Goal: Task Accomplishment & Management: Use online tool/utility

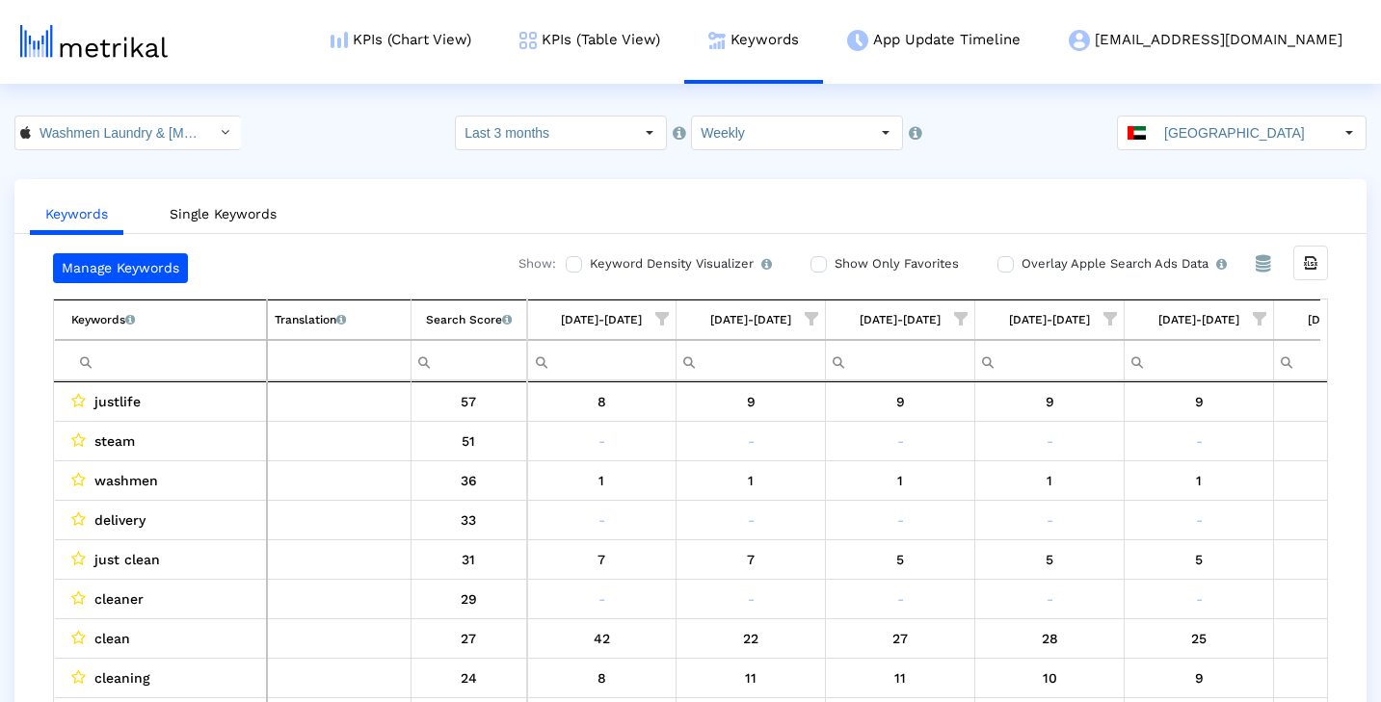
scroll to position [0, 252]
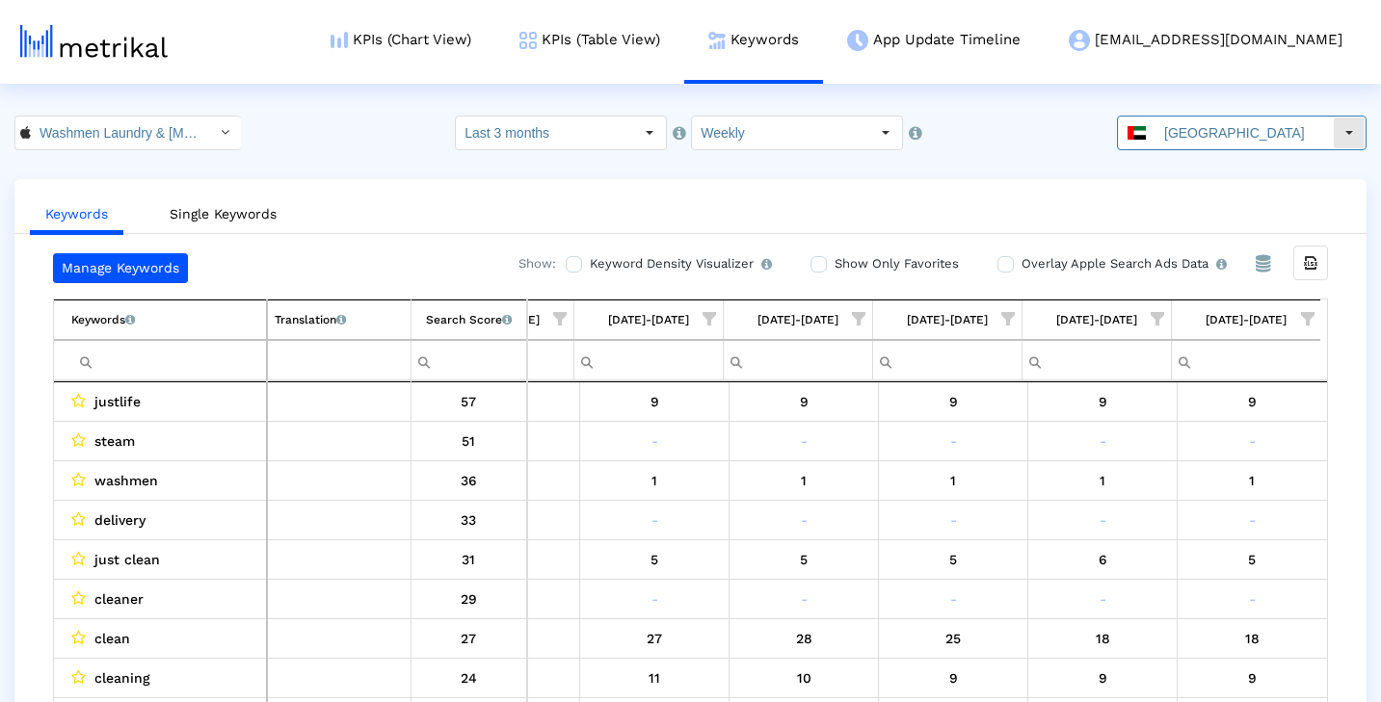
click at [1323, 133] on input "[GEOGRAPHIC_DATA]" at bounding box center [1243, 133] width 177 height 33
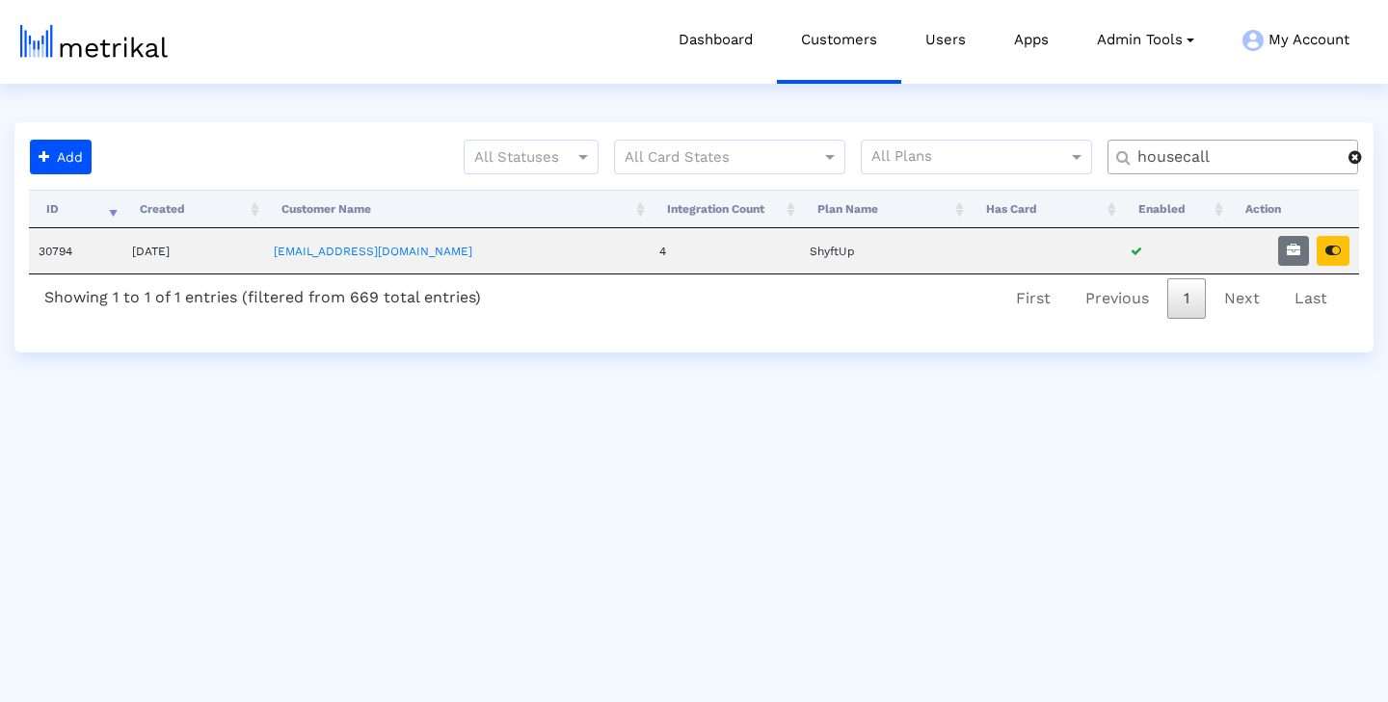
click at [1251, 158] on input "housecall" at bounding box center [1236, 157] width 225 height 20
type input "salam"
drag, startPoint x: 1251, startPoint y: 158, endPoint x: 1291, endPoint y: 254, distance: 104.5
click at [1291, 254] on icon "button" at bounding box center [1292, 250] width 13 height 13
select select "1: 1"
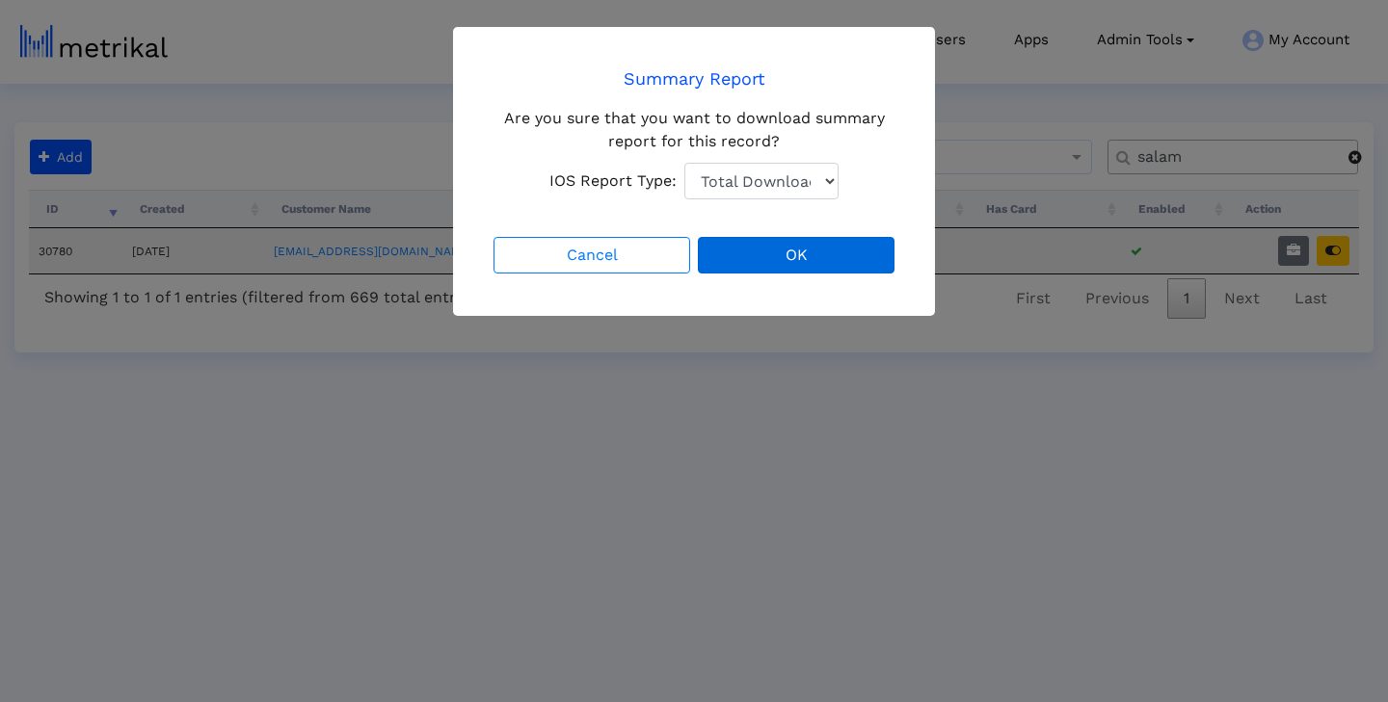
click at [746, 259] on button "OK" at bounding box center [796, 255] width 197 height 37
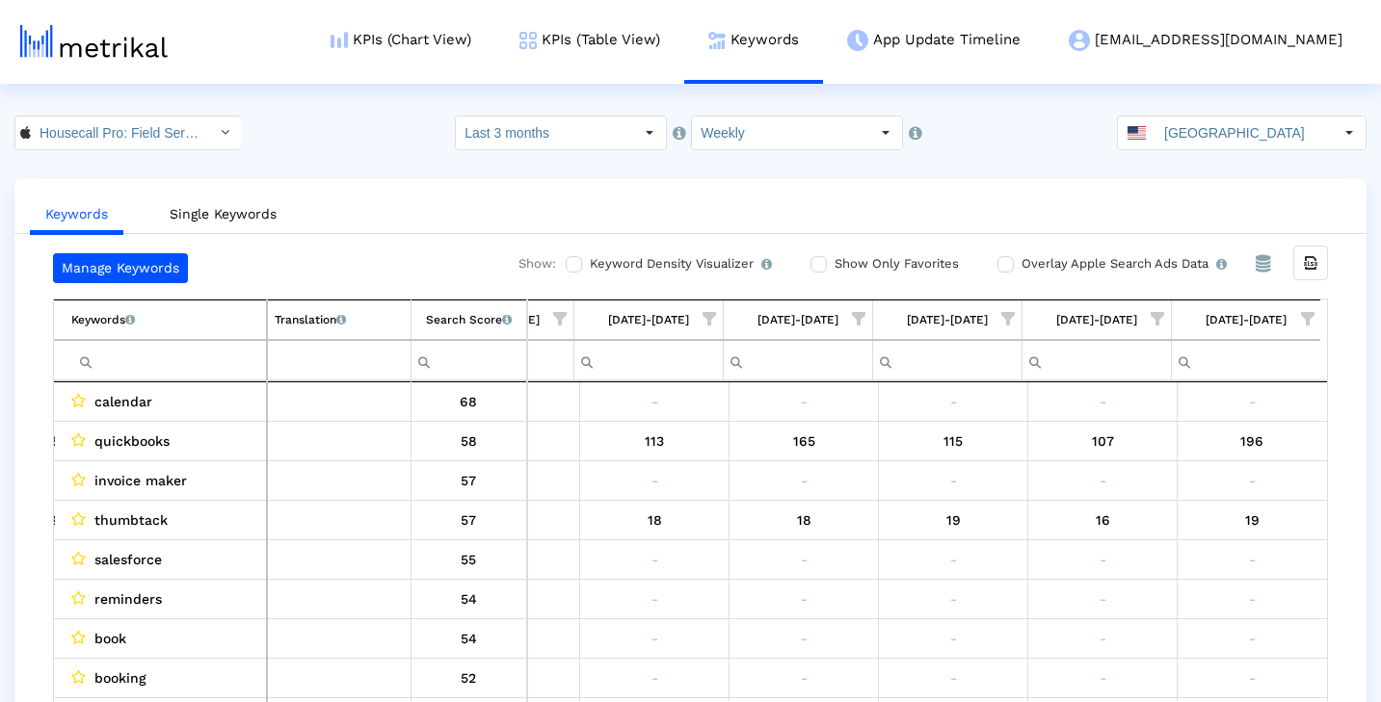
click at [1004, 315] on span "Show filter options for column '08/24/25-08/30/25'" at bounding box center [1007, 318] width 13 height 13
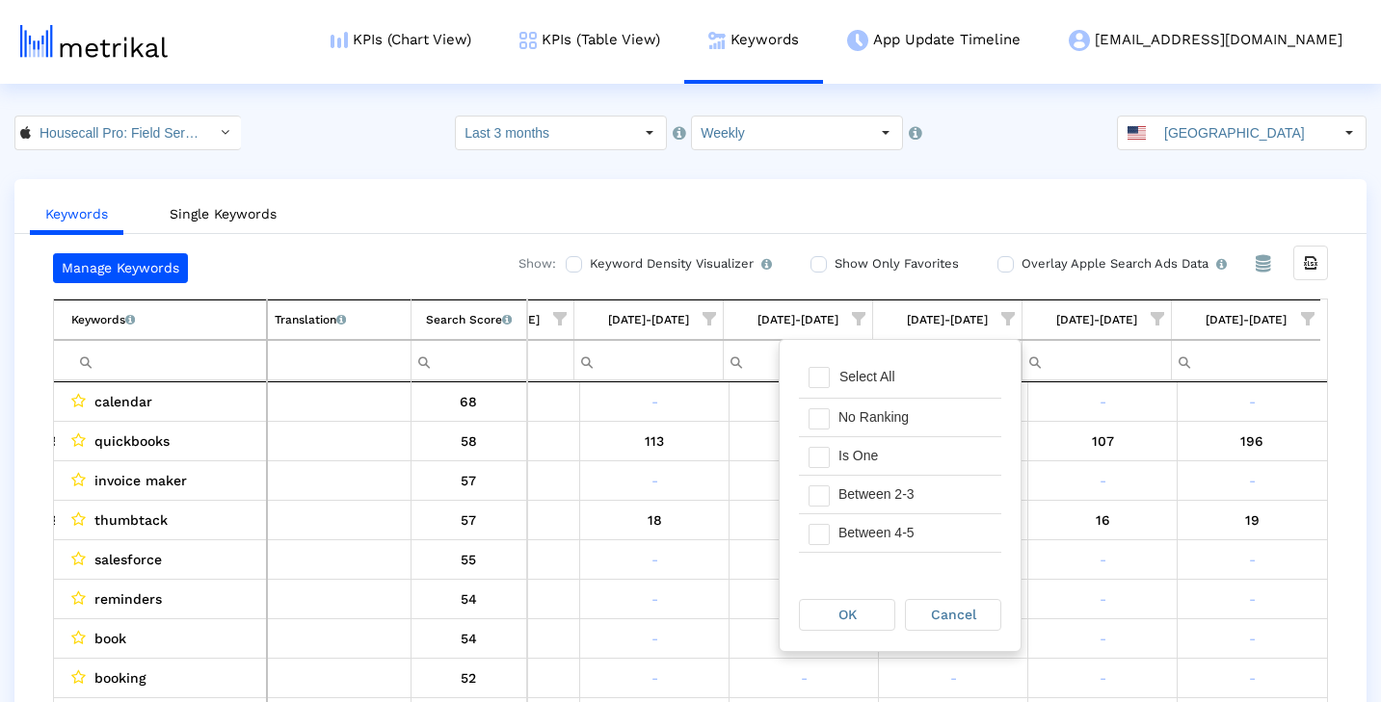
click at [1154, 319] on span "Show filter options for column '08/31/25-09/06/25'" at bounding box center [1157, 318] width 13 height 13
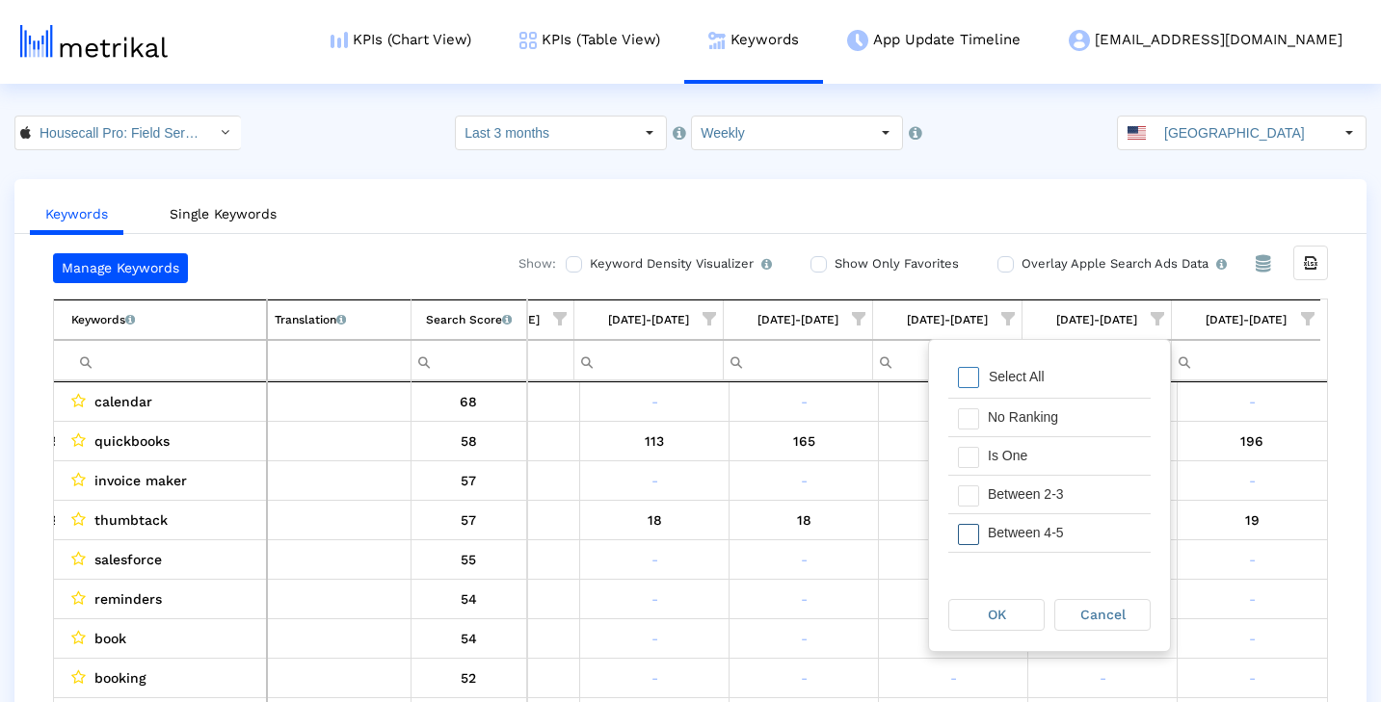
click at [1076, 529] on div "Between 4-5" at bounding box center [1064, 534] width 172 height 38
click at [1079, 485] on div "Between 2-3" at bounding box center [1064, 495] width 172 height 38
click at [1077, 460] on div "Is One" at bounding box center [1064, 456] width 172 height 38
click at [1010, 613] on div "OK" at bounding box center [996, 615] width 94 height 30
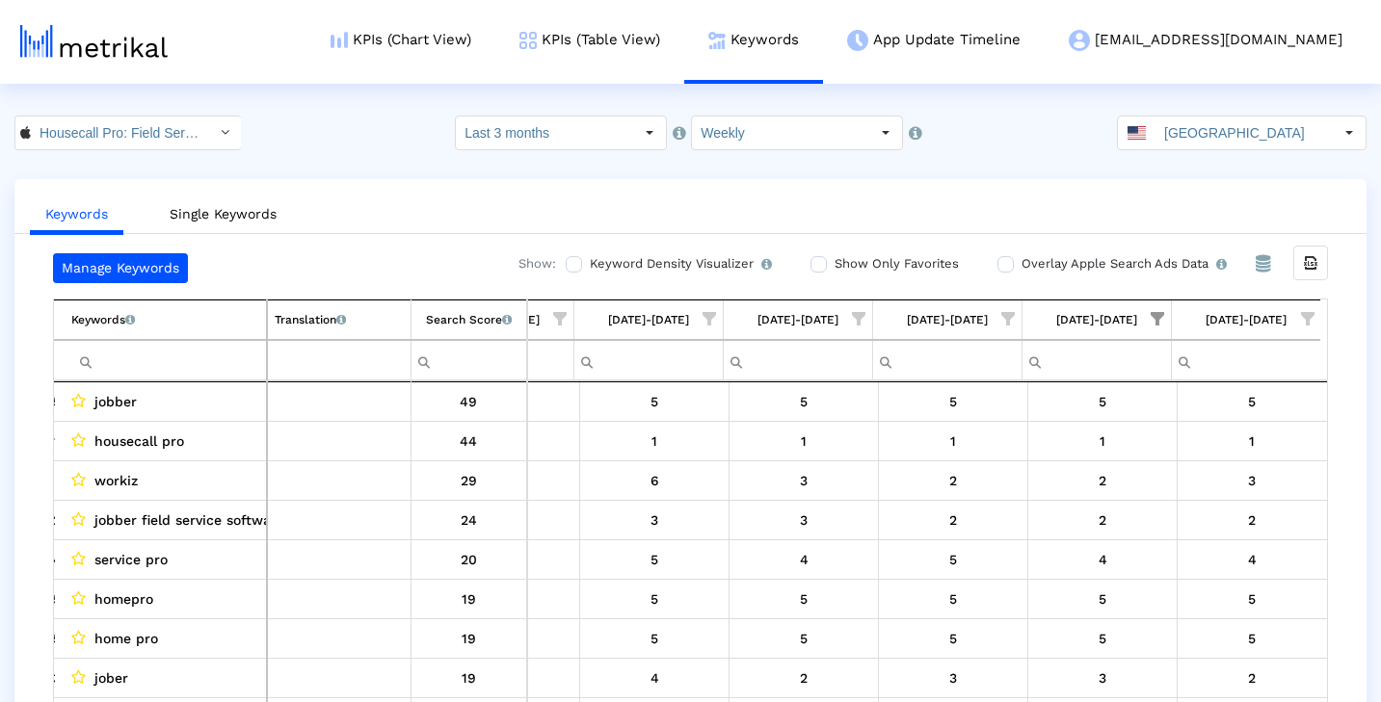
click at [1312, 317] on span "Show filter options for column '09/07/25-09/13/25'" at bounding box center [1307, 318] width 13 height 13
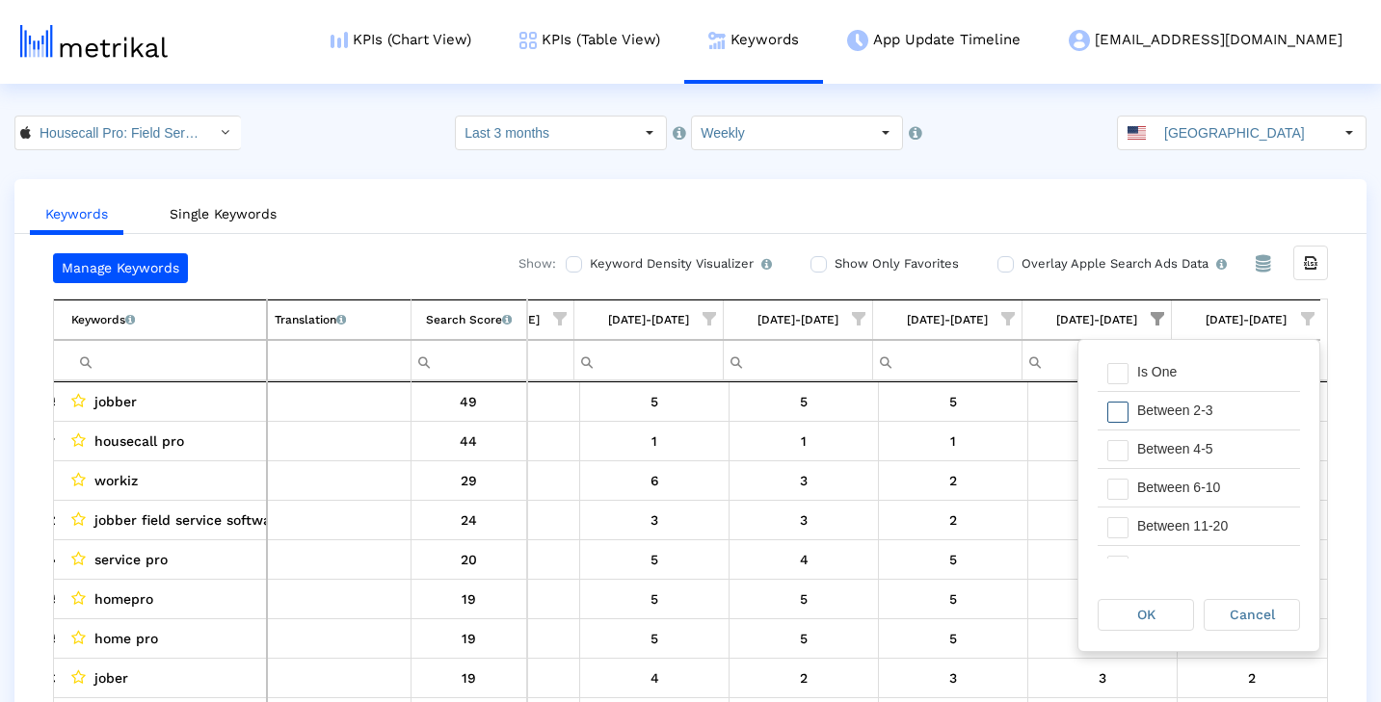
scroll to position [101, 0]
click at [1234, 473] on div "Between 6-10" at bounding box center [1213, 471] width 172 height 38
click at [1232, 509] on div "Between 11-20" at bounding box center [1213, 509] width 172 height 38
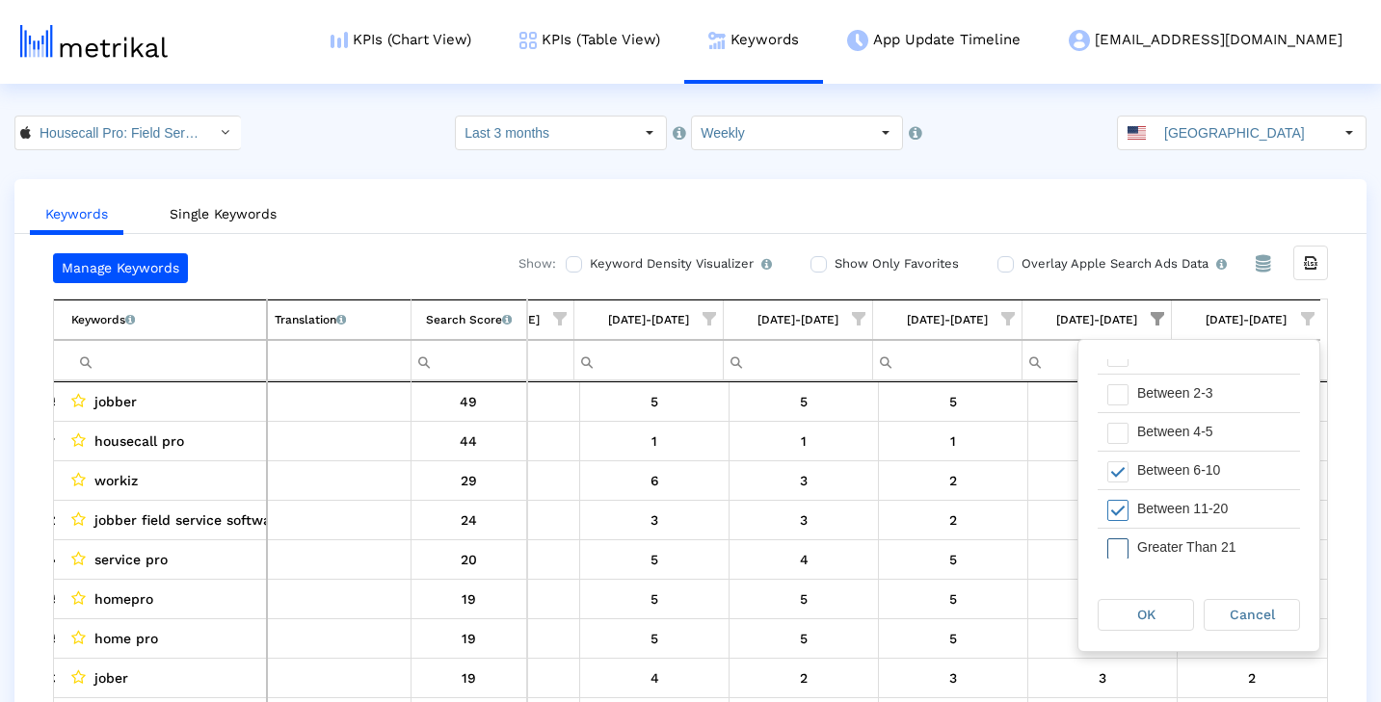
click at [1232, 543] on div "Greater Than 21" at bounding box center [1213, 548] width 172 height 38
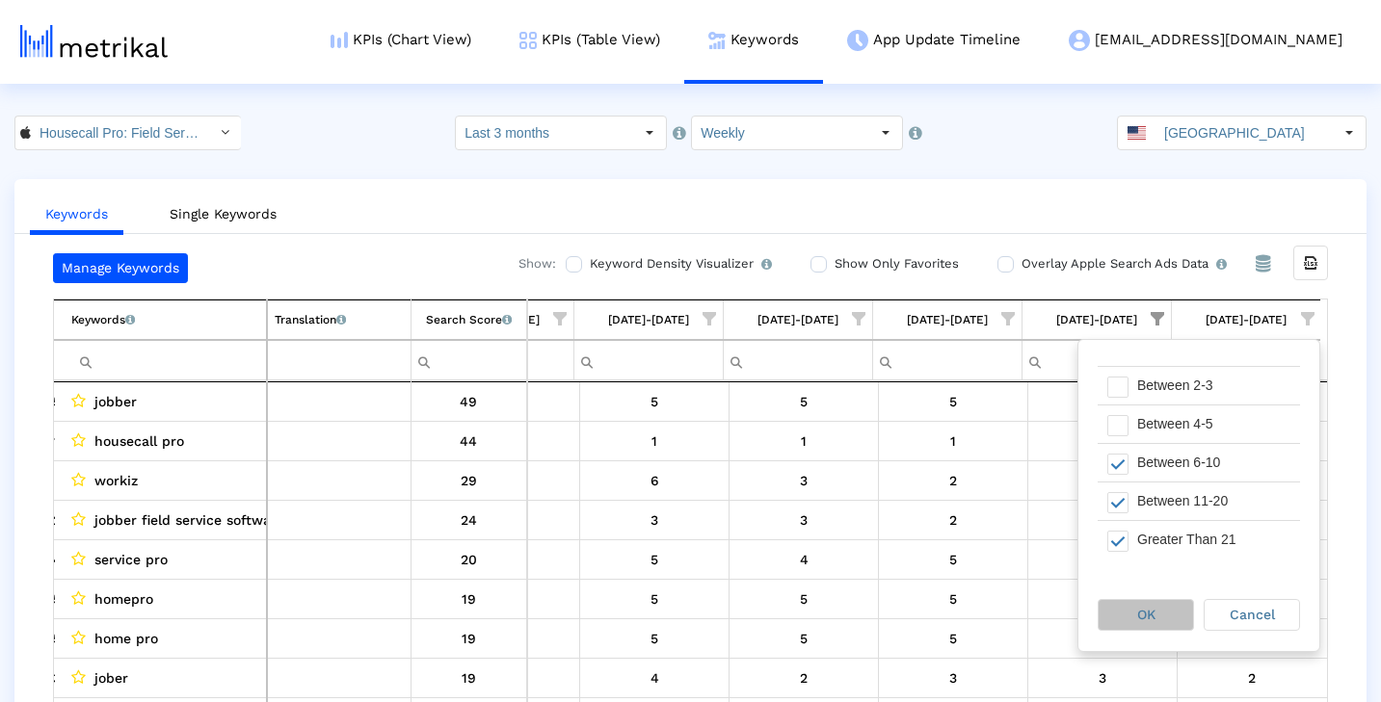
click at [1159, 613] on div "OK" at bounding box center [1146, 615] width 94 height 30
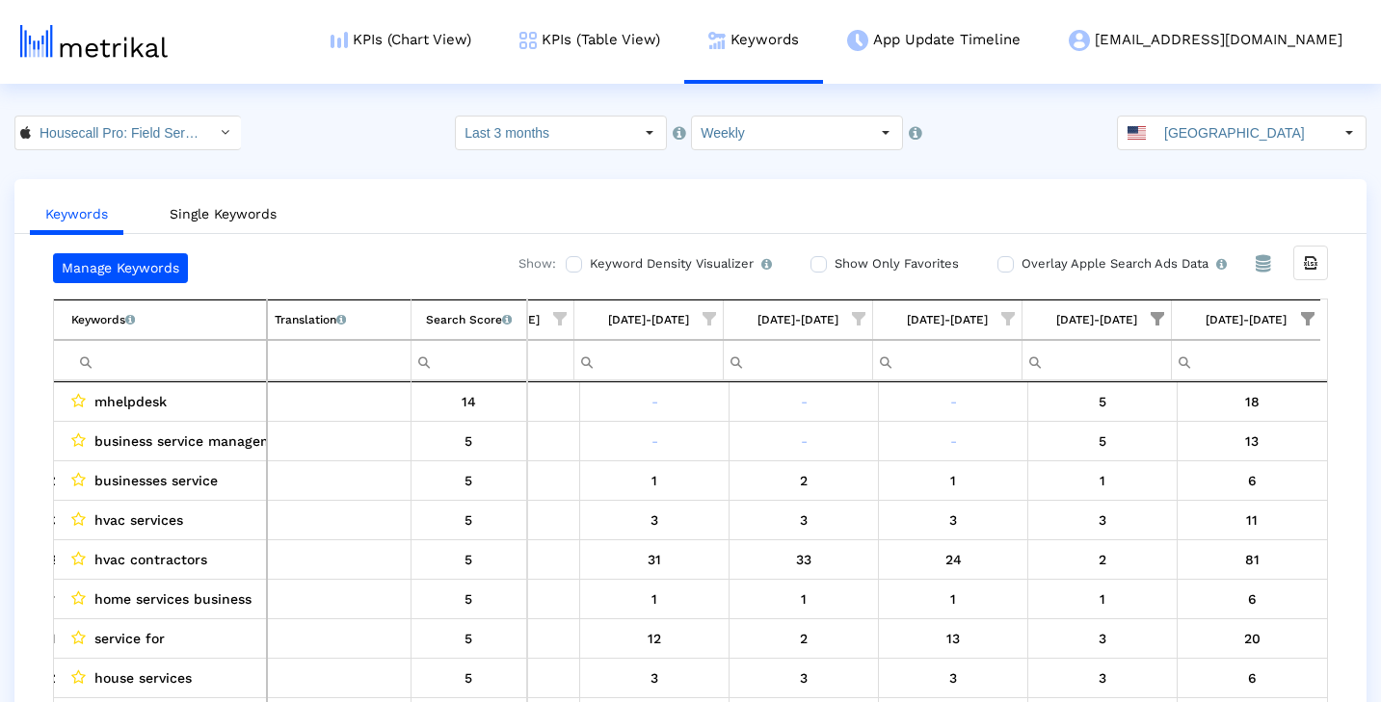
click at [1309, 319] on span "Show filter options for column '09/07/25-09/13/25'" at bounding box center [1307, 318] width 13 height 13
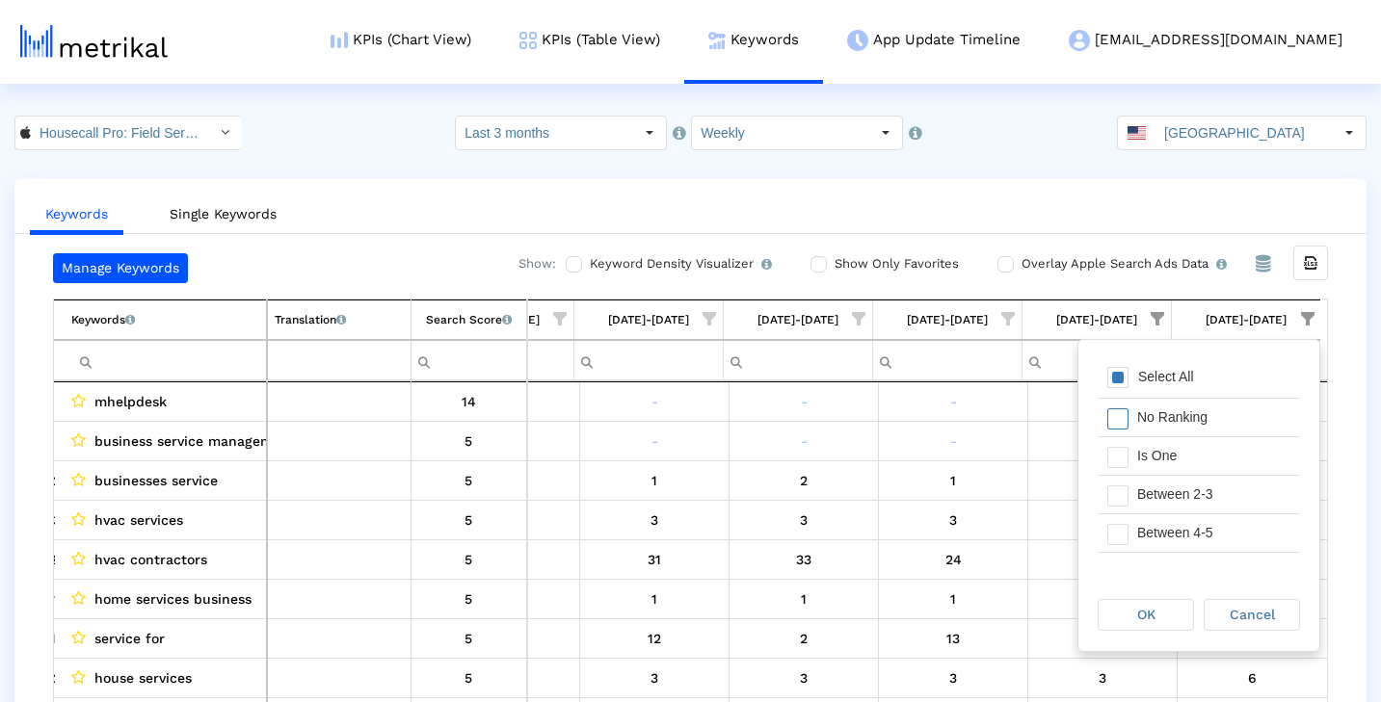
click at [1241, 420] on div "No Ranking" at bounding box center [1213, 418] width 172 height 38
click at [1158, 622] on div "OK" at bounding box center [1146, 615] width 94 height 30
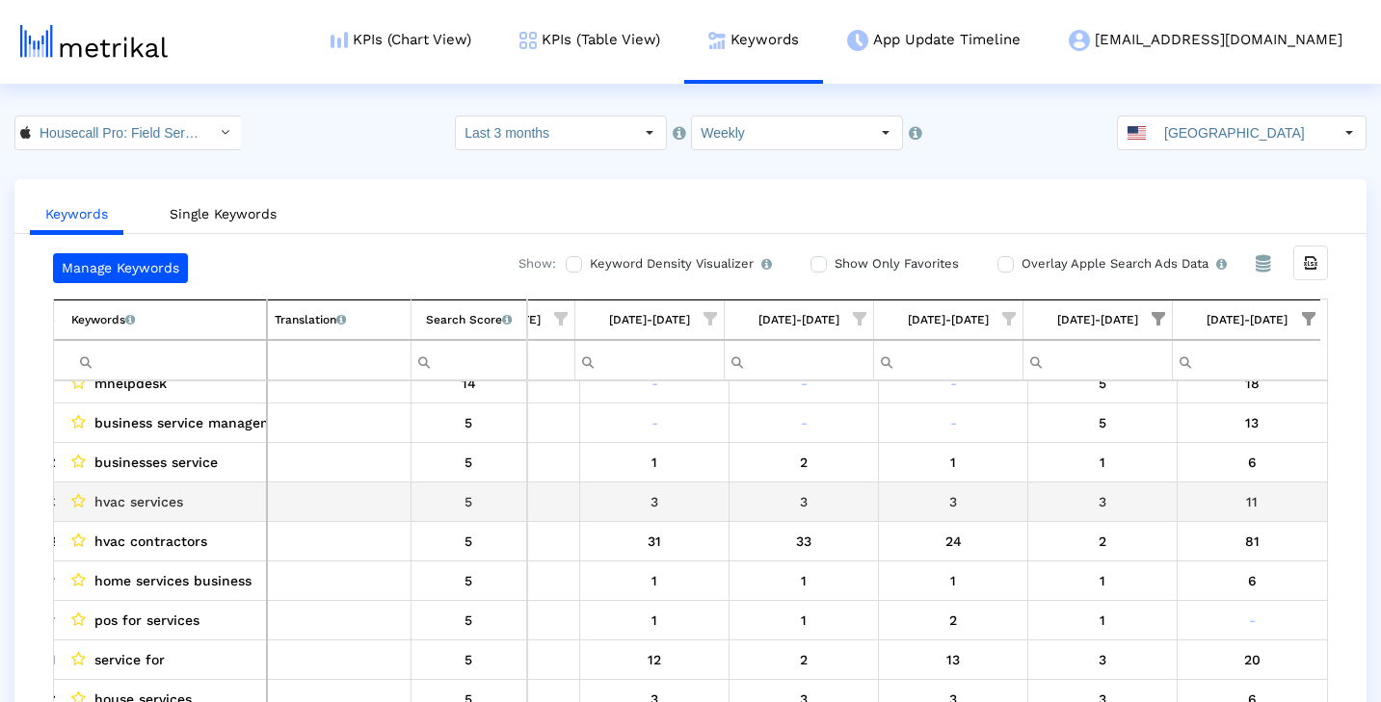
scroll to position [28, 1147]
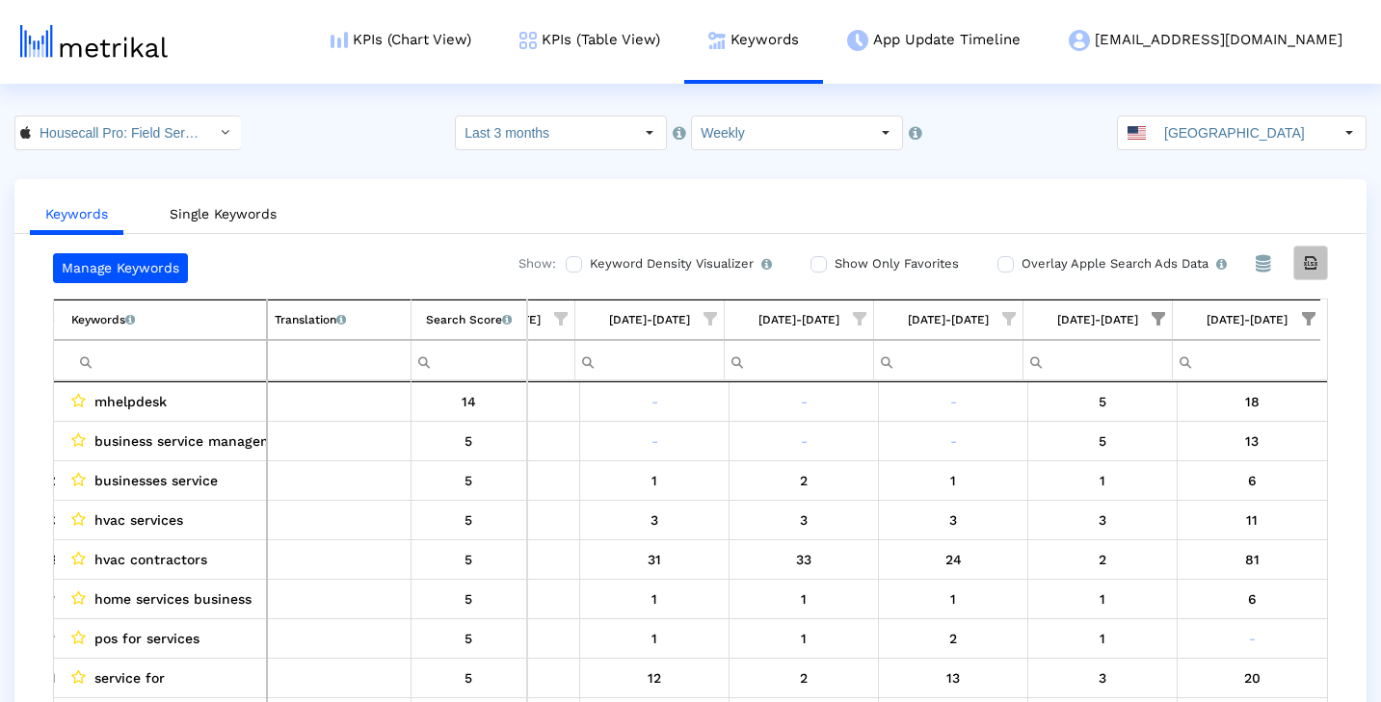
click at [1318, 265] on icon "Export all data" at bounding box center [1310, 262] width 17 height 17
click at [658, 35] on link "KPIs (Table View)" at bounding box center [589, 40] width 189 height 80
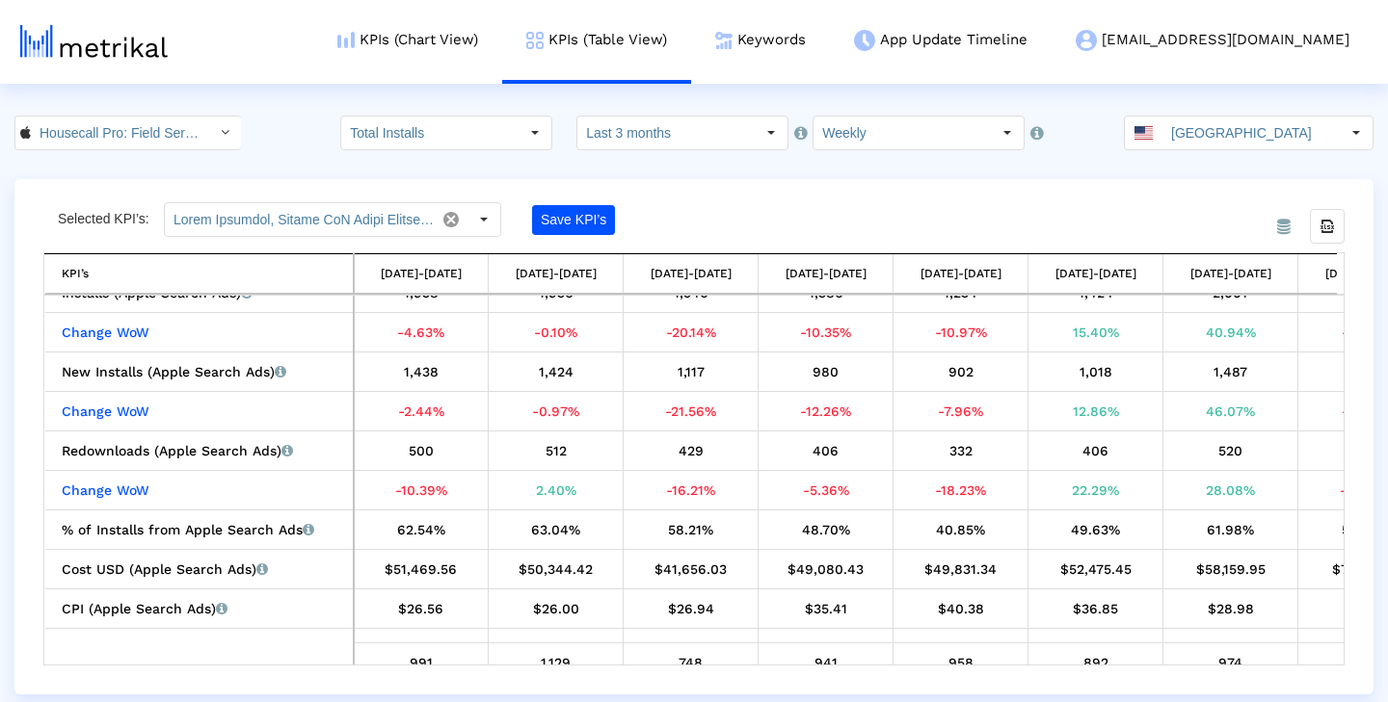
scroll to position [739, 0]
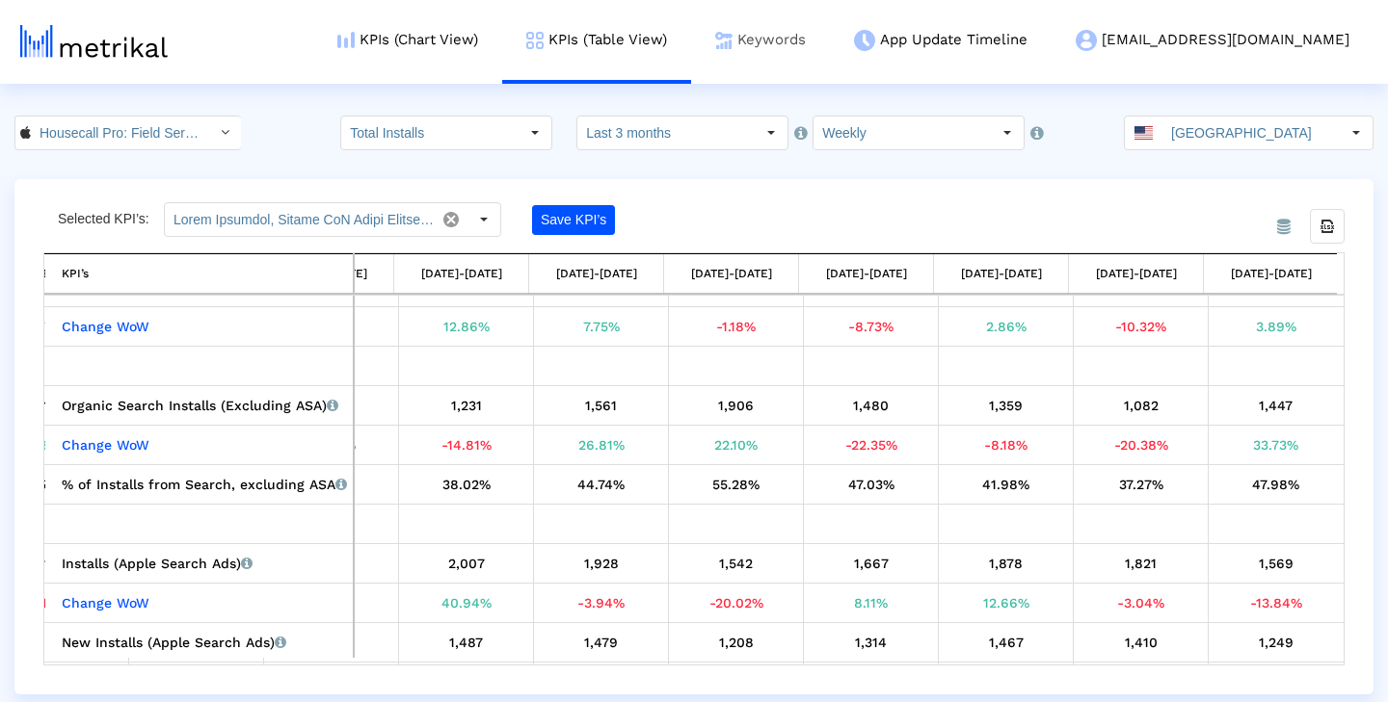
click at [830, 49] on link "Keywords" at bounding box center [760, 40] width 139 height 80
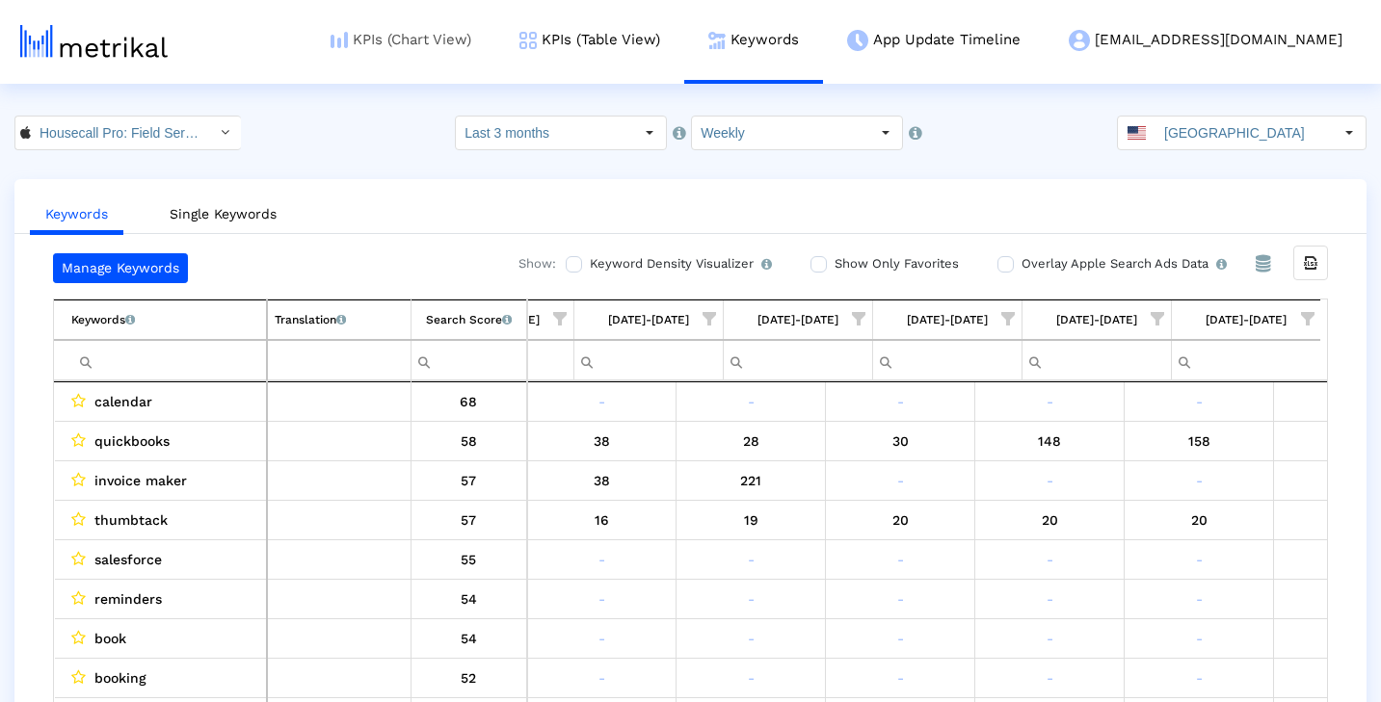
scroll to position [0, 1148]
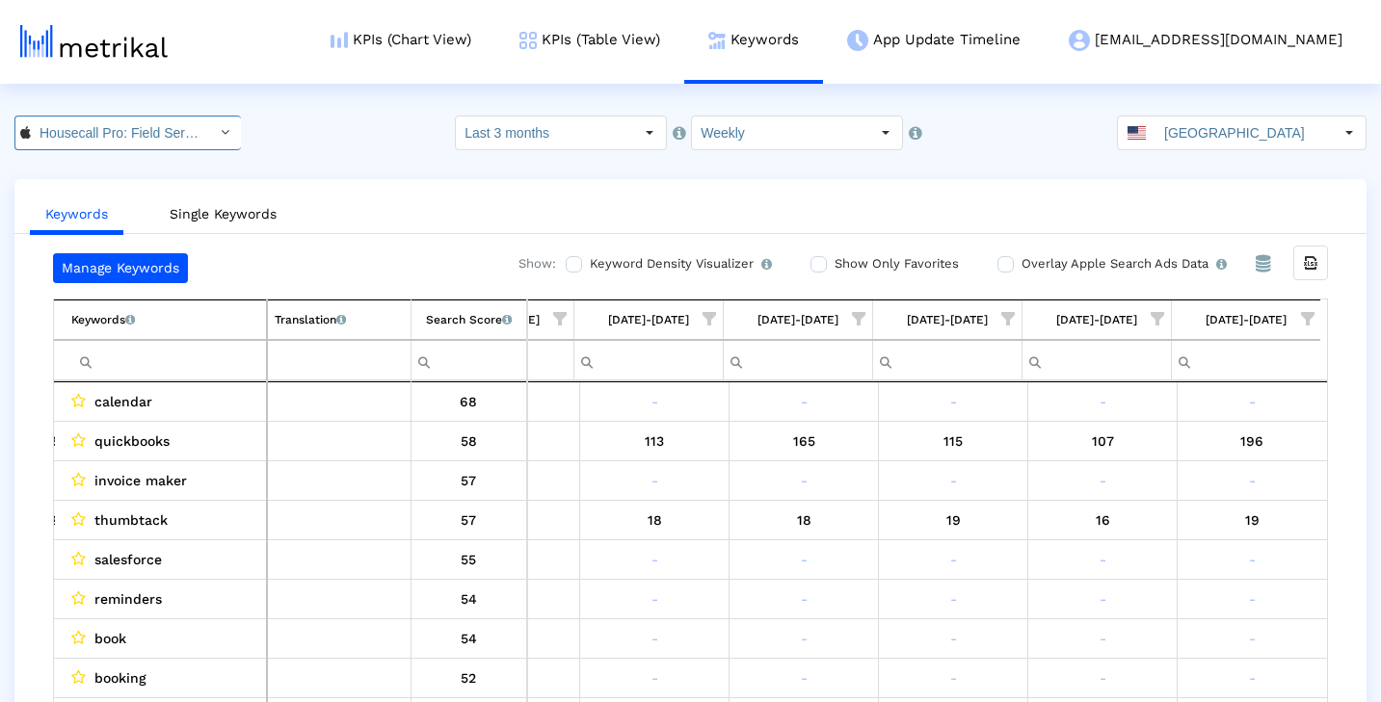
click at [190, 138] on div "Housecall Pro: Field Service < 692833651 >" at bounding box center [111, 133] width 193 height 33
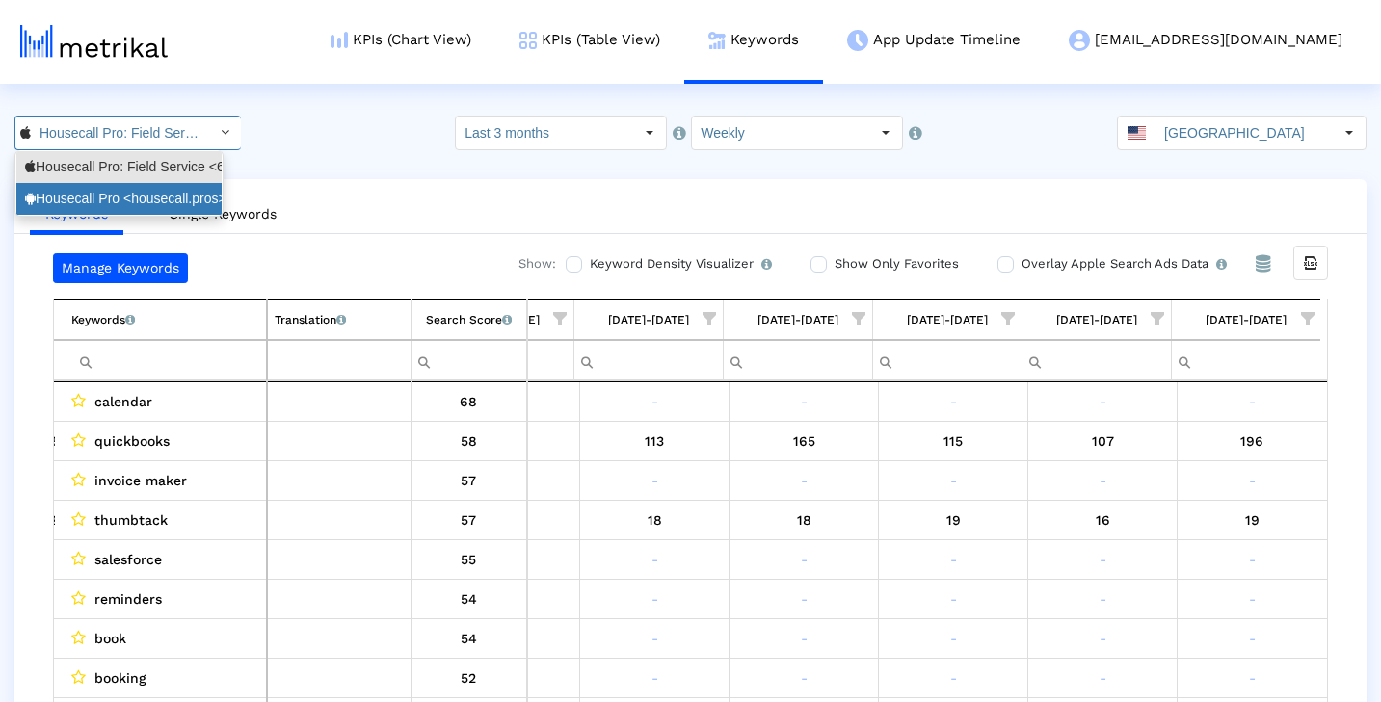
click at [161, 193] on div "Housecall Pro <housecall.pros>" at bounding box center [119, 199] width 188 height 18
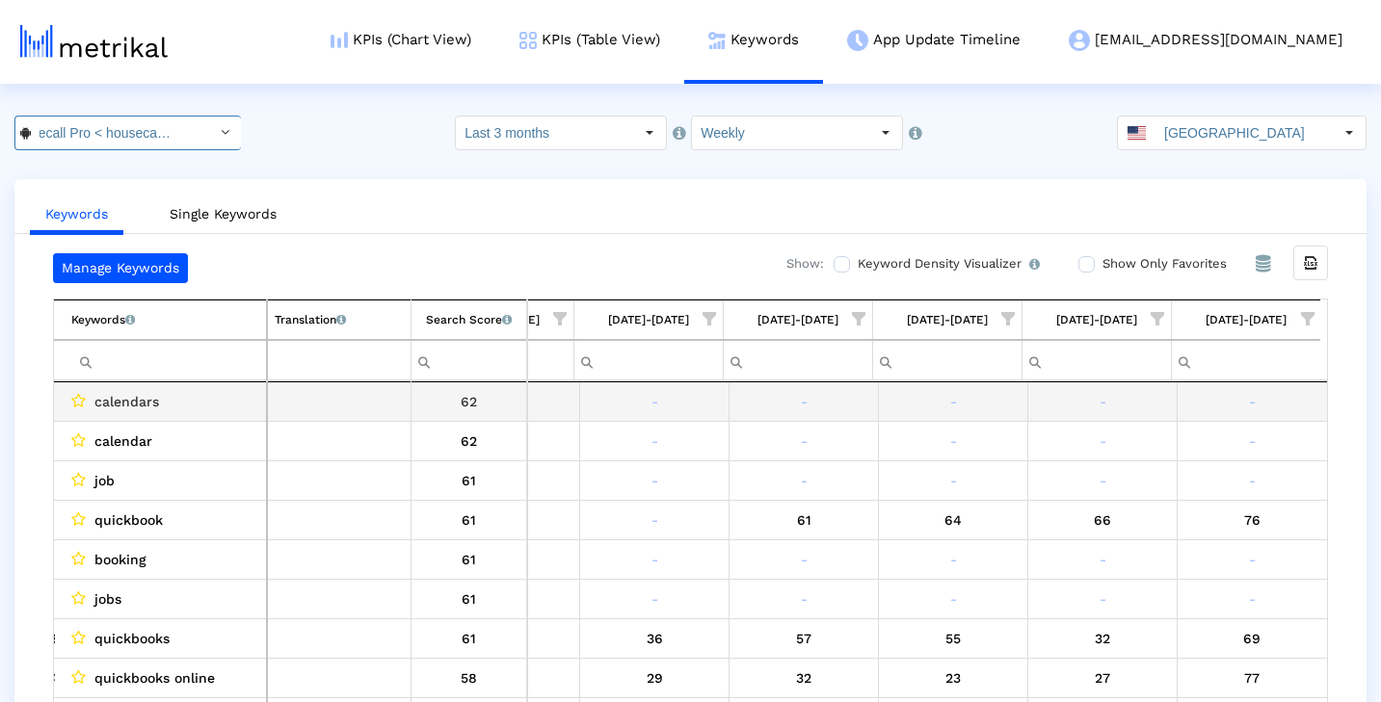
scroll to position [0, 0]
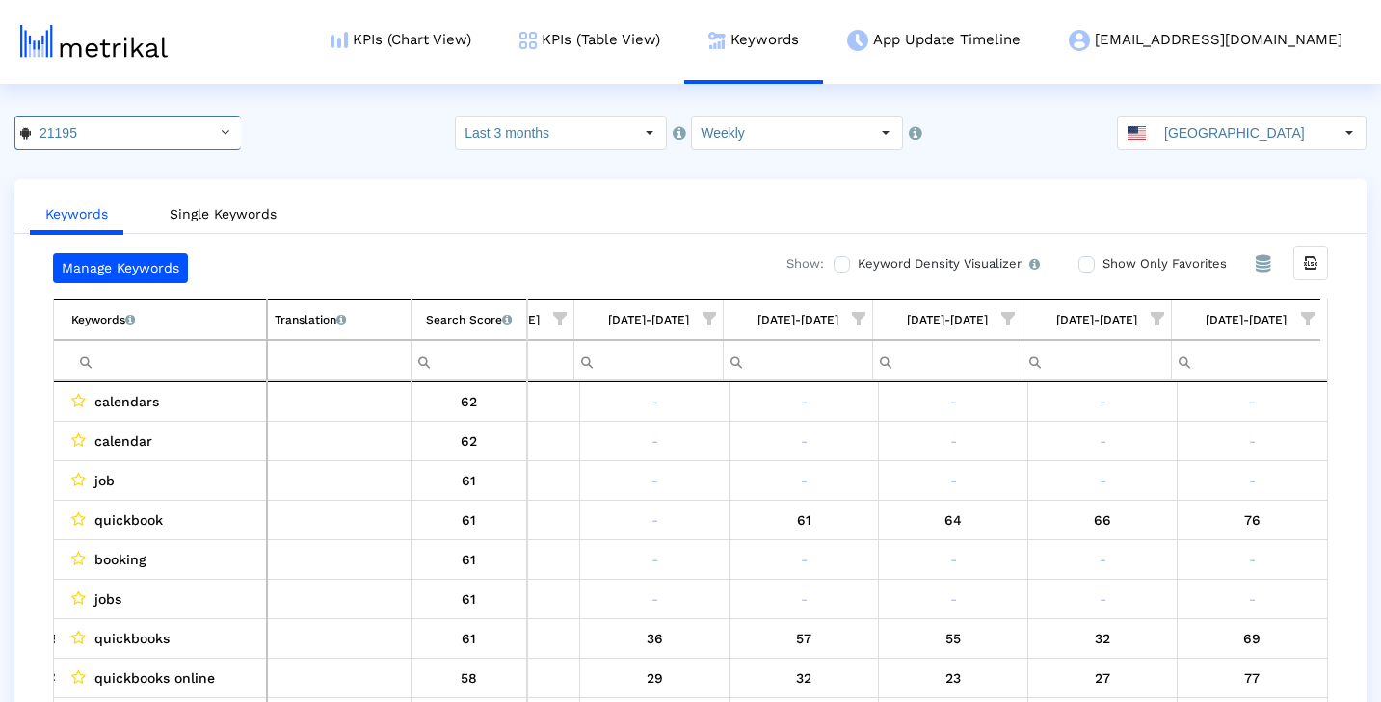
click at [1304, 317] on span "Show filter options for column '09/07/25-09/13/25'" at bounding box center [1307, 318] width 13 height 13
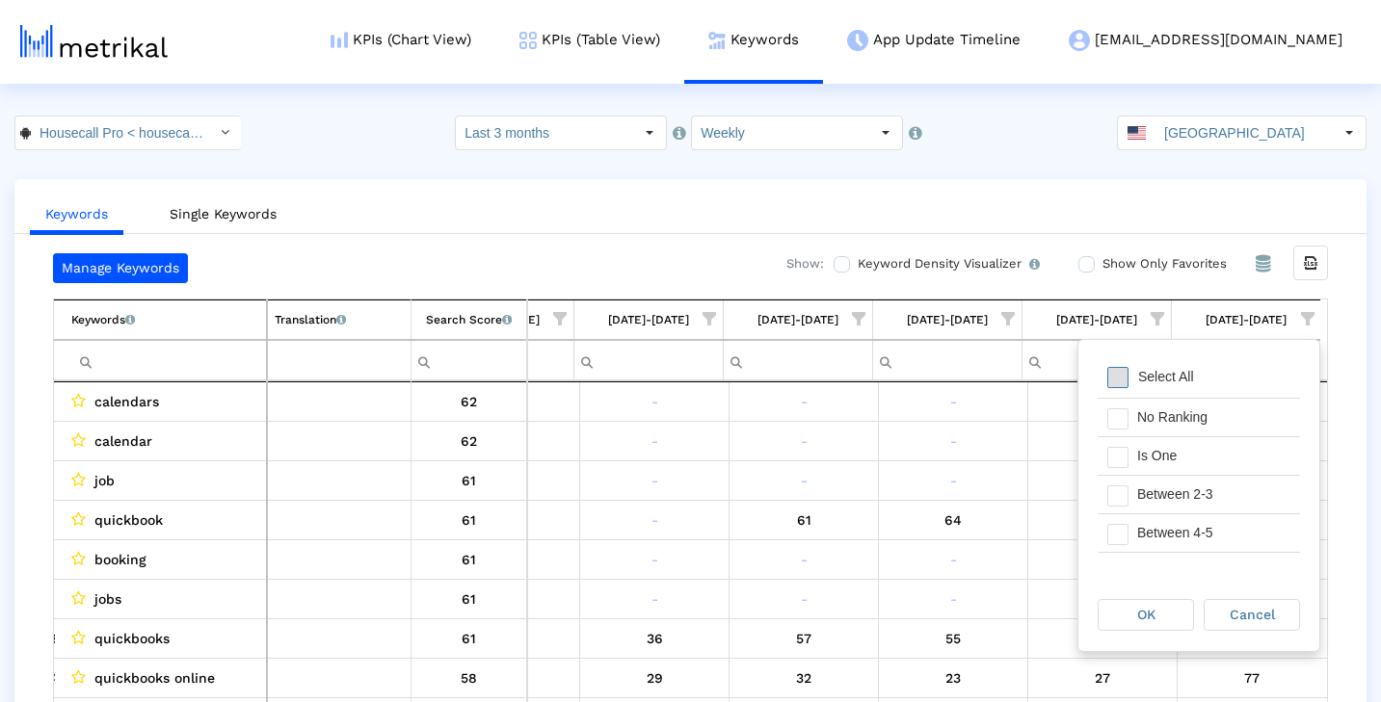
click at [1118, 369] on span "Filter options" at bounding box center [1117, 377] width 21 height 21
click at [1124, 463] on span "Filter options" at bounding box center [1117, 457] width 21 height 21
click at [1123, 490] on span "Filter options" at bounding box center [1117, 496] width 21 height 21
click at [1118, 535] on span "Filter options" at bounding box center [1117, 534] width 21 height 21
click at [1147, 624] on div "OK" at bounding box center [1146, 615] width 94 height 30
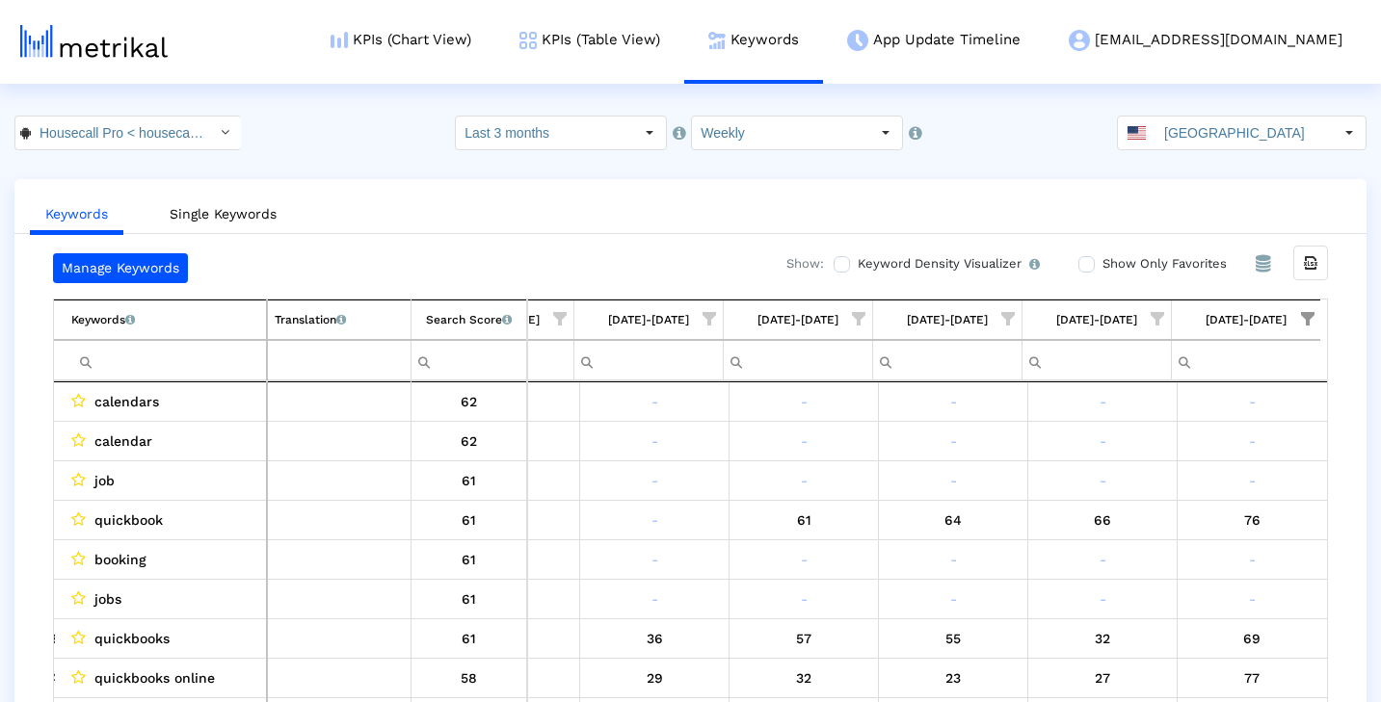
click at [1153, 312] on span "Show filter options for column '08/31/25-09/06/25'" at bounding box center [1157, 318] width 13 height 13
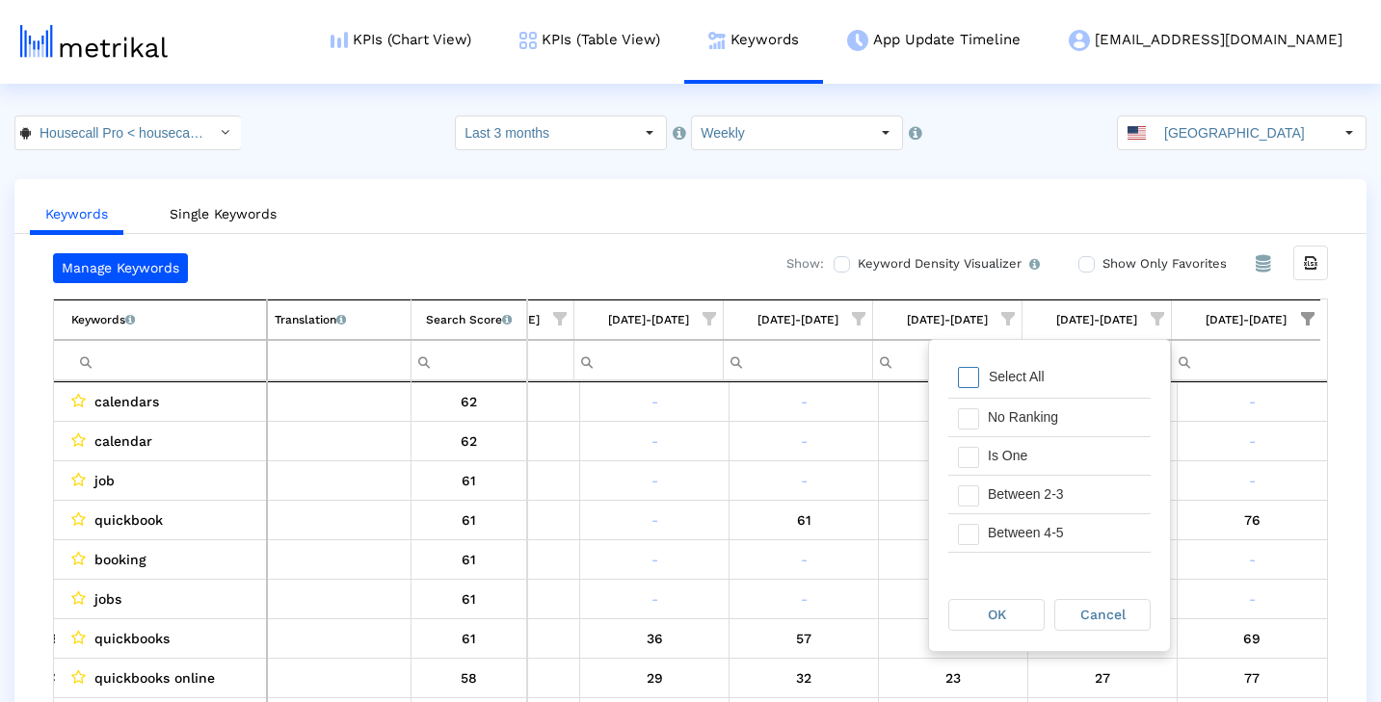
click at [1069, 378] on div "Select All" at bounding box center [1049, 378] width 202 height 39
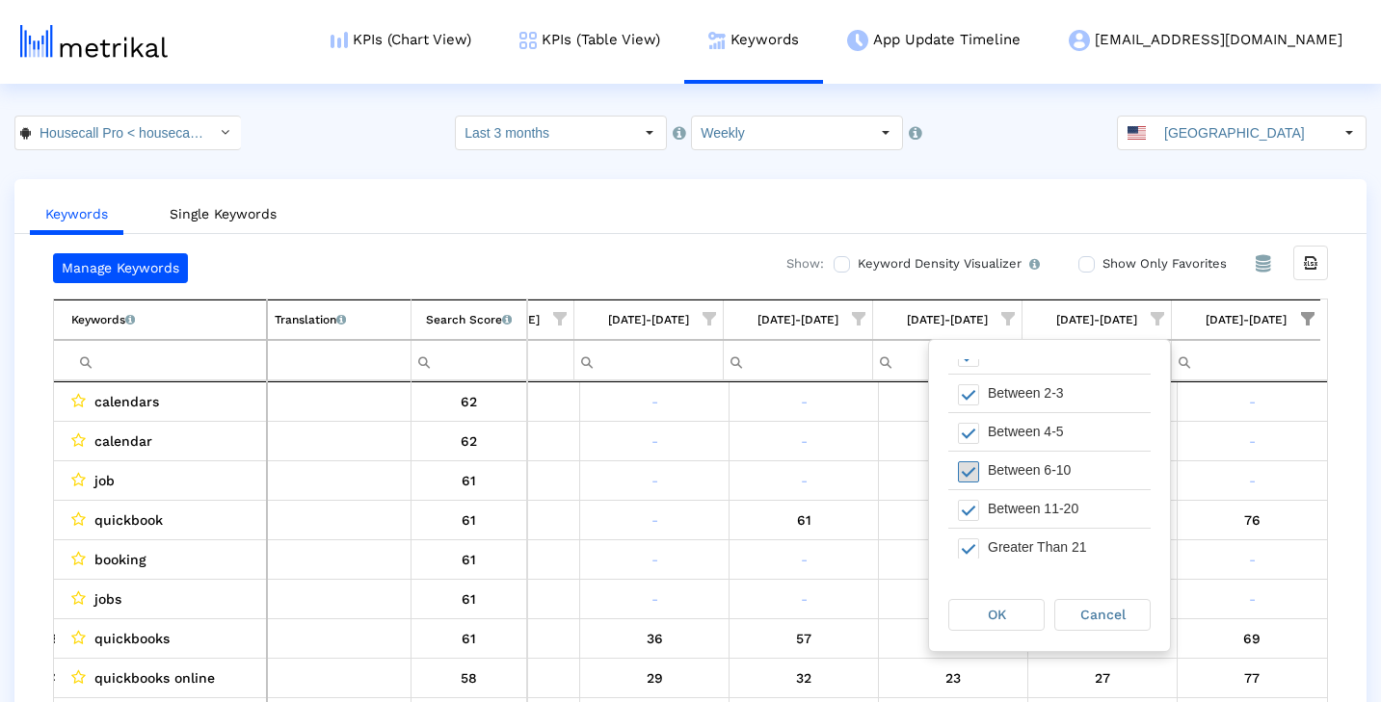
click at [969, 472] on span "Filter options" at bounding box center [968, 472] width 21 height 21
click at [969, 502] on span "Filter options" at bounding box center [968, 510] width 21 height 21
click at [969, 543] on span "Filter options" at bounding box center [968, 549] width 21 height 21
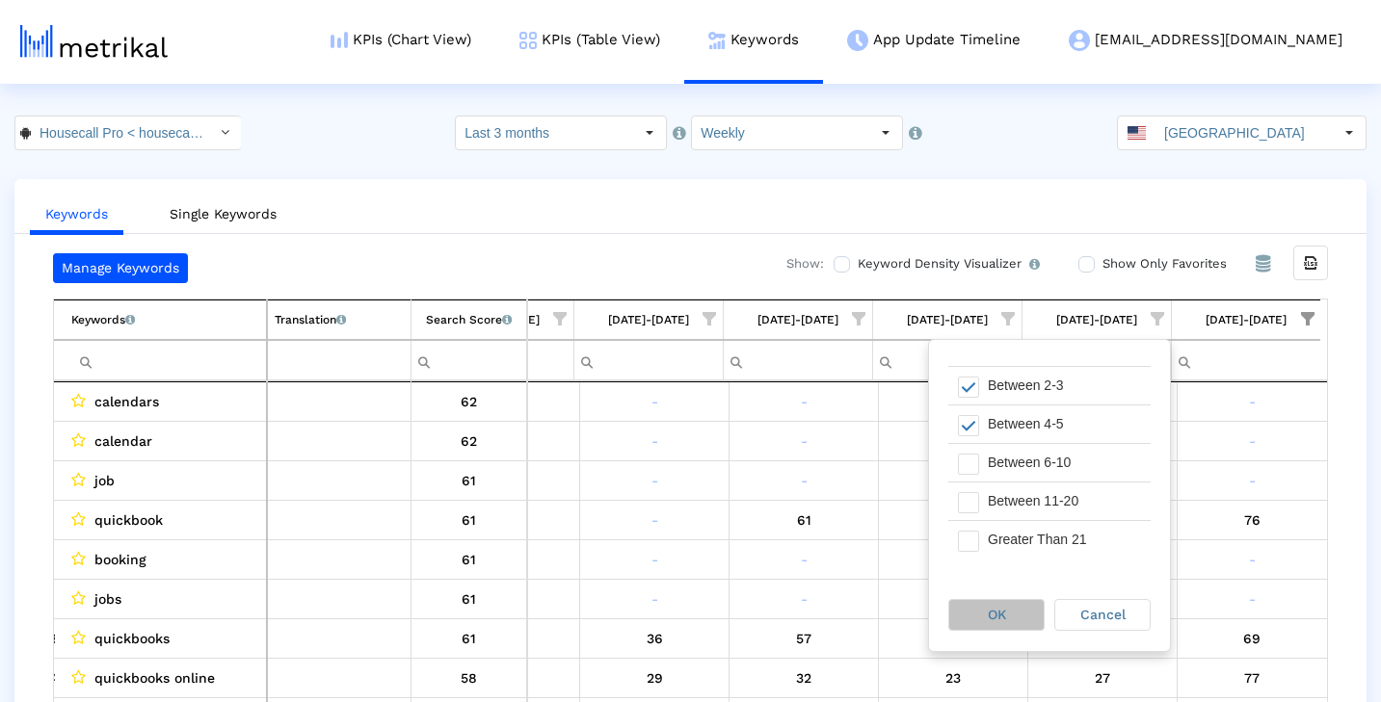
click at [1014, 608] on div "OK" at bounding box center [996, 615] width 94 height 30
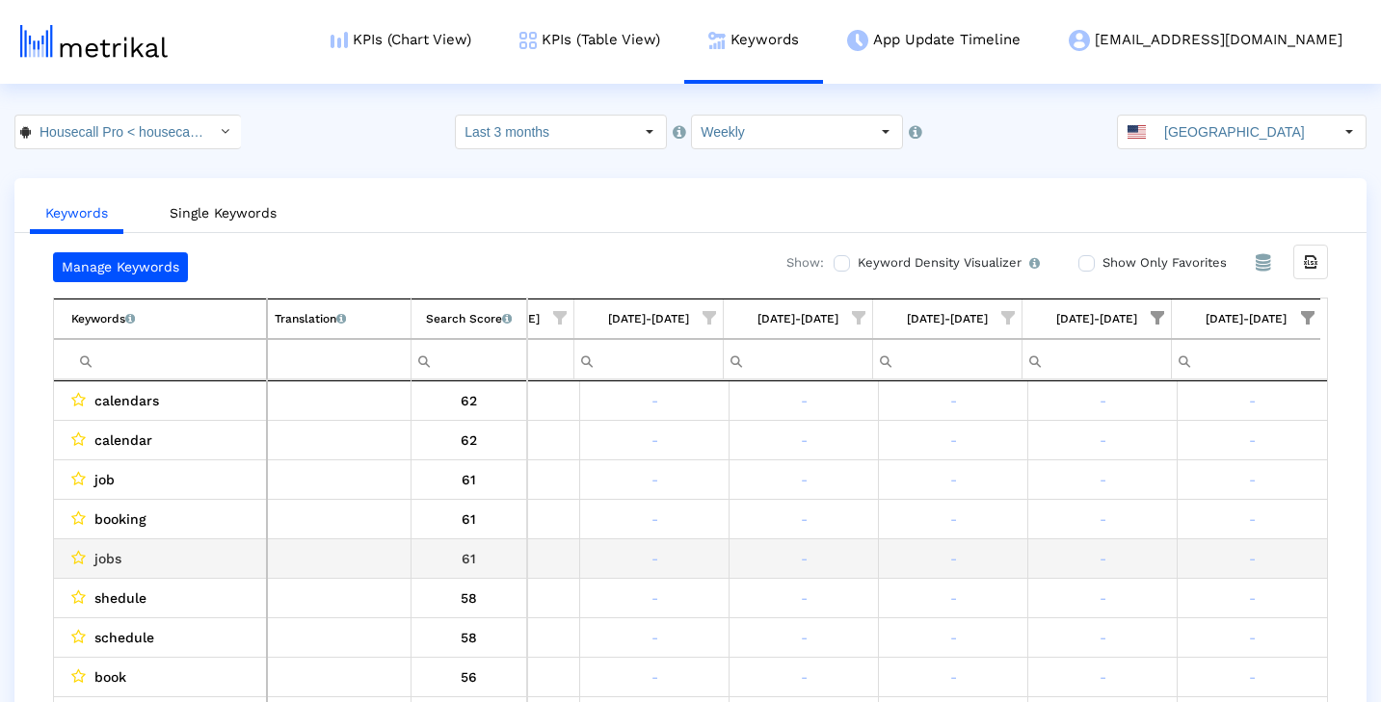
scroll to position [1, 0]
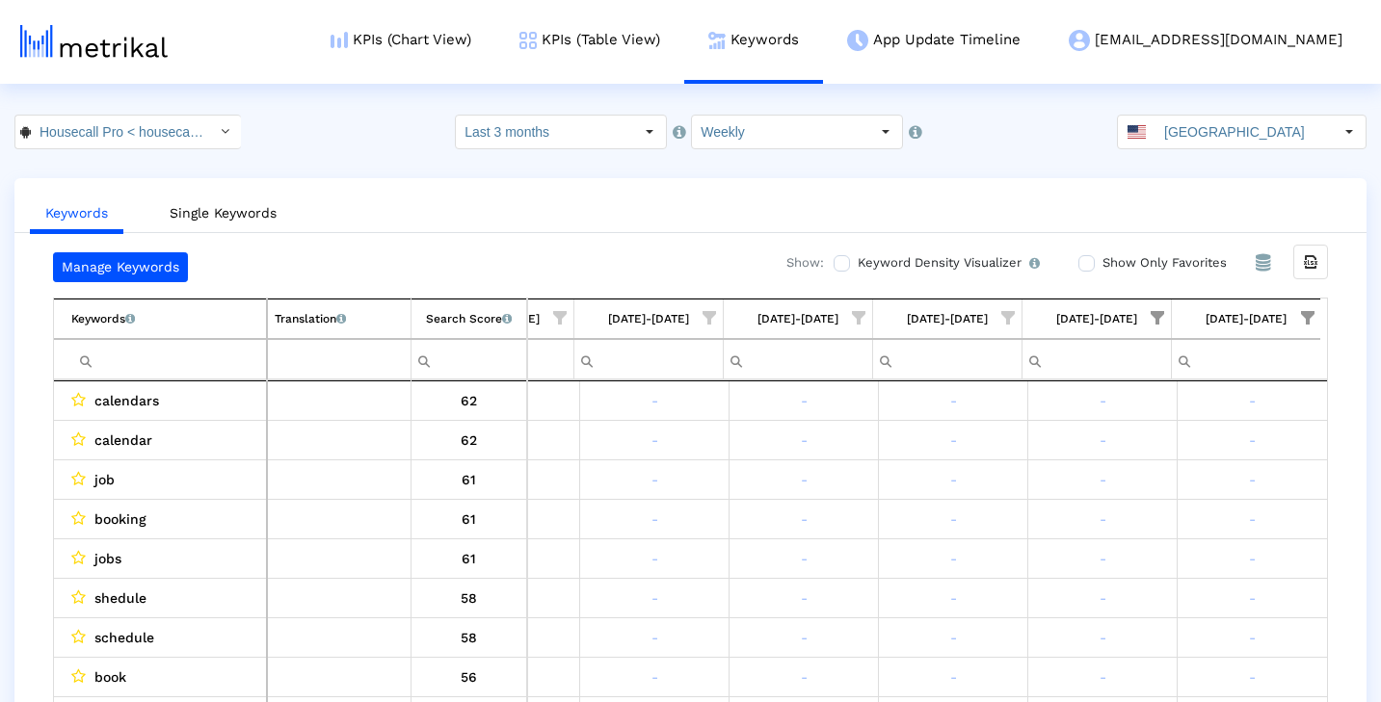
click at [1159, 303] on td "[DATE]-[DATE]" at bounding box center [1096, 320] width 149 height 40
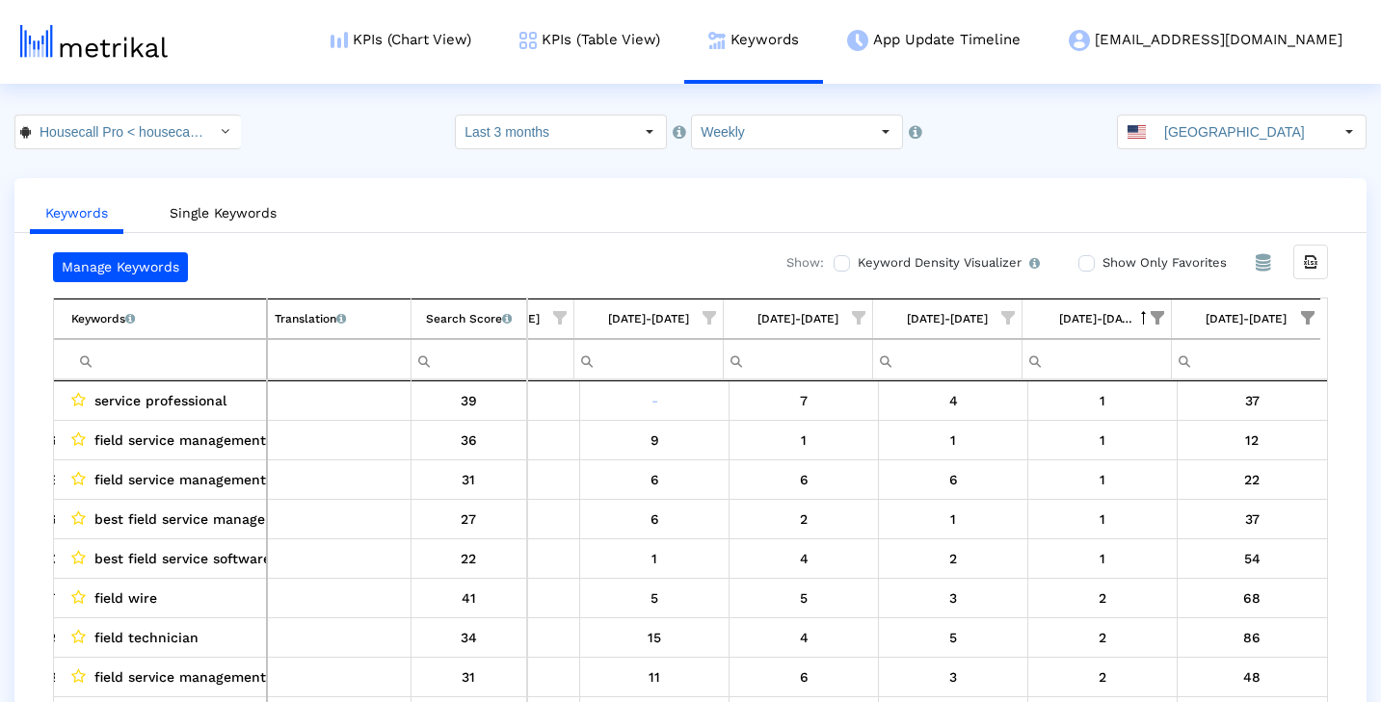
click at [1157, 318] on span "Show filter options for column '08/31/25-09/06/25'" at bounding box center [1157, 317] width 13 height 13
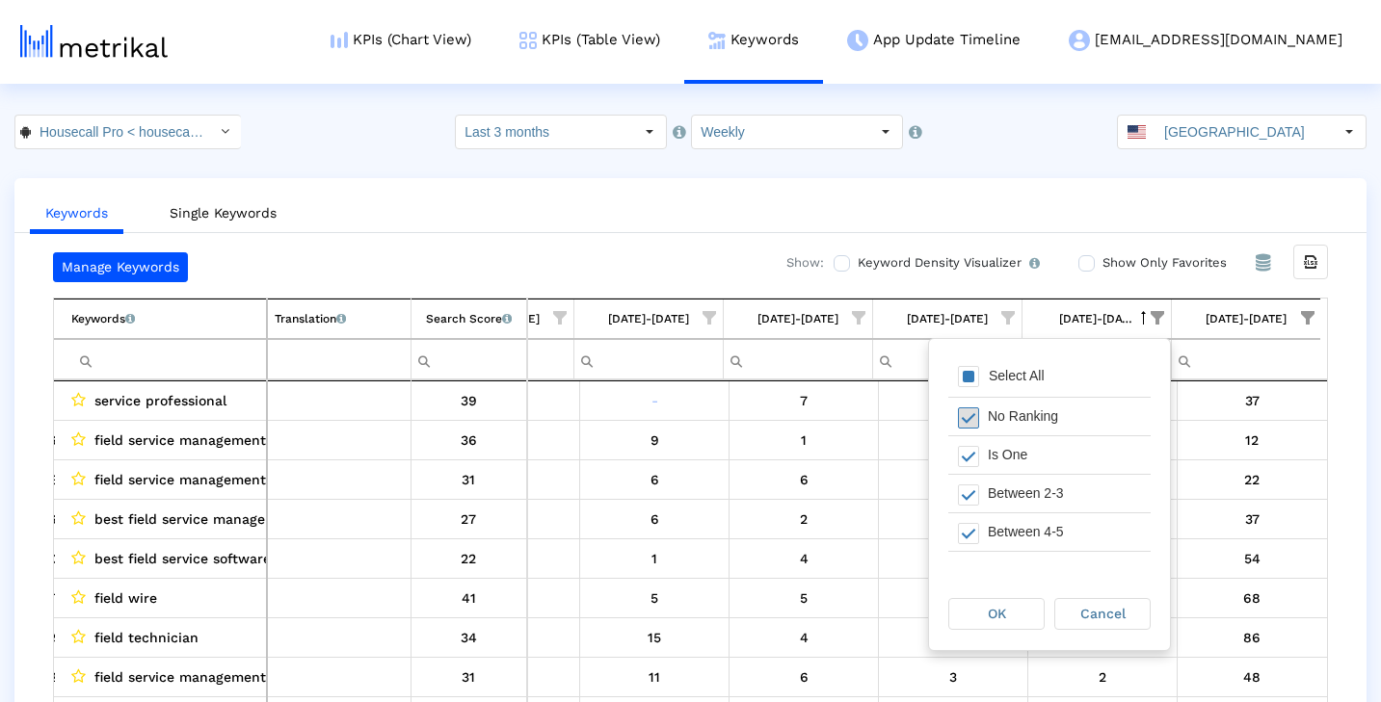
click at [969, 411] on span "Filter options" at bounding box center [968, 418] width 21 height 21
click at [996, 608] on span "OK" at bounding box center [997, 613] width 18 height 15
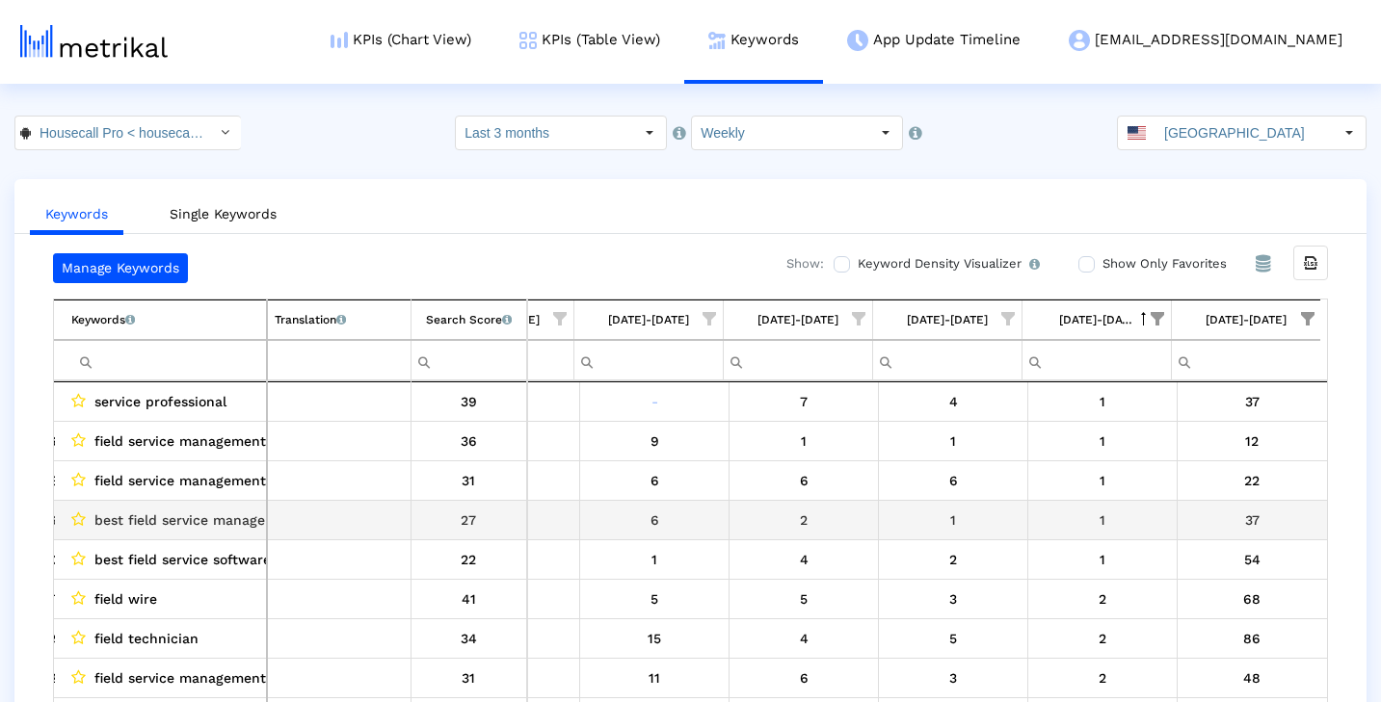
scroll to position [0, 0]
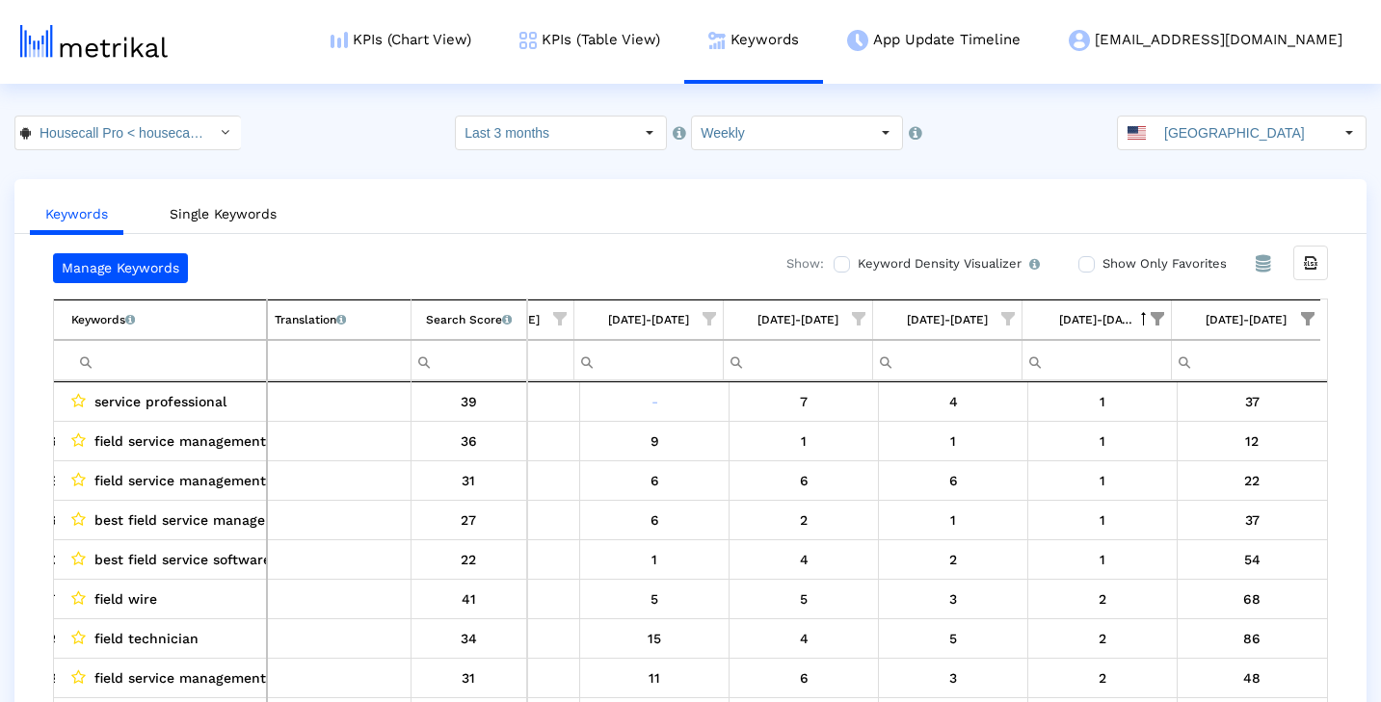
click at [1142, 318] on span "Column 08/31/25-09/06/25" at bounding box center [1143, 319] width 13 height 14
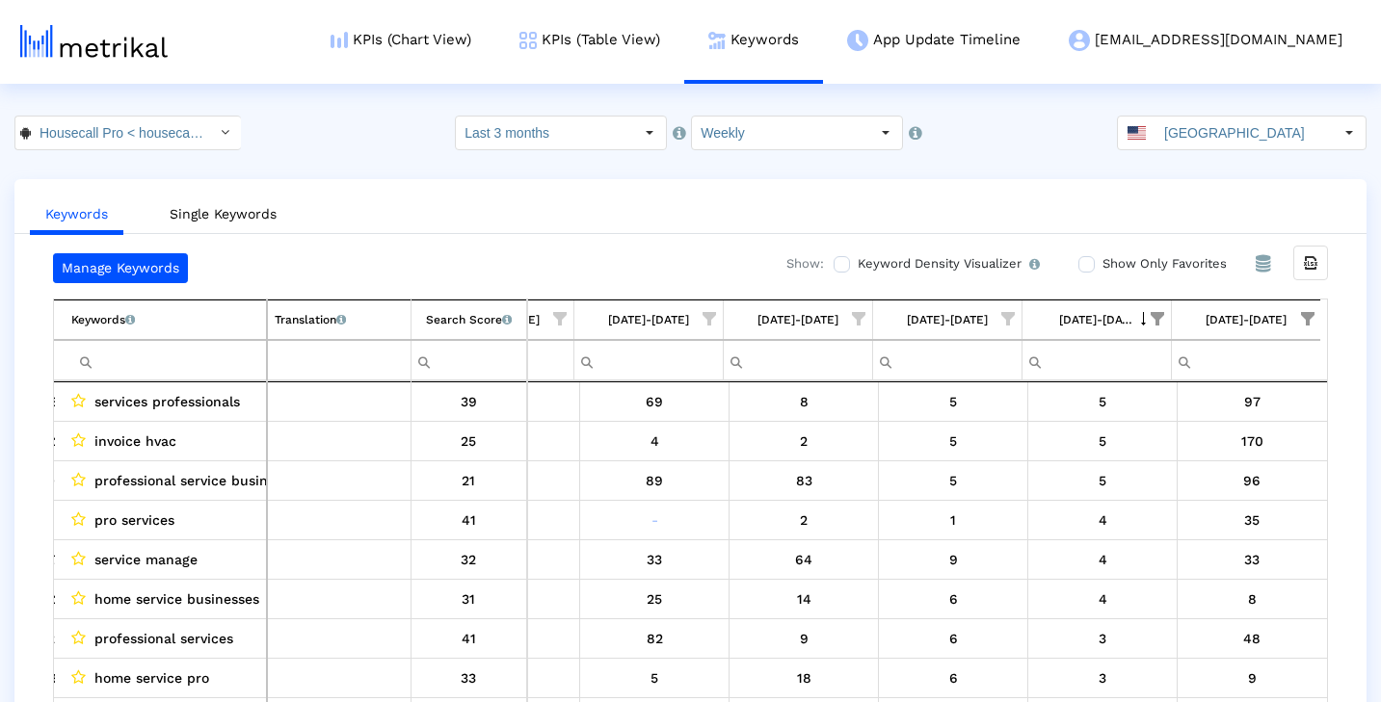
click at [484, 318] on div "Search Score An estimate of relative search volume of each keyword. It is on a …" at bounding box center [469, 319] width 86 height 25
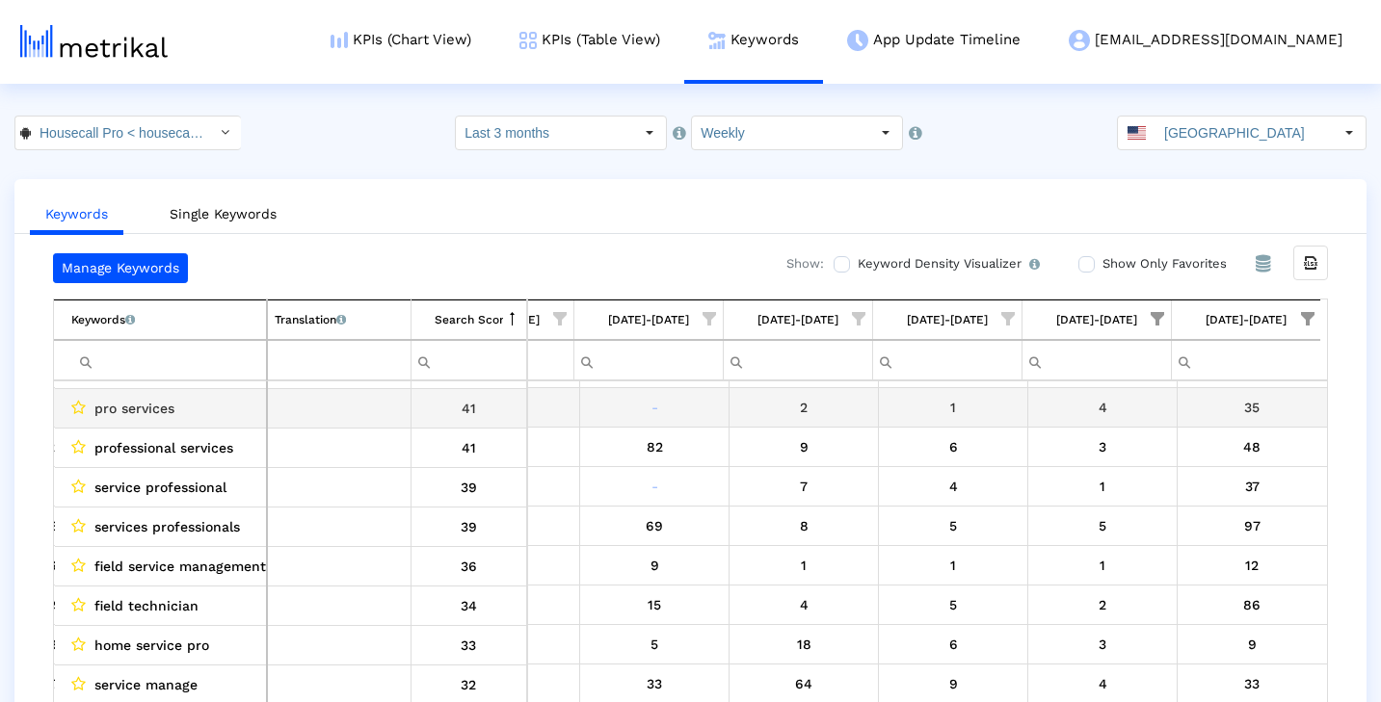
scroll to position [38, 1148]
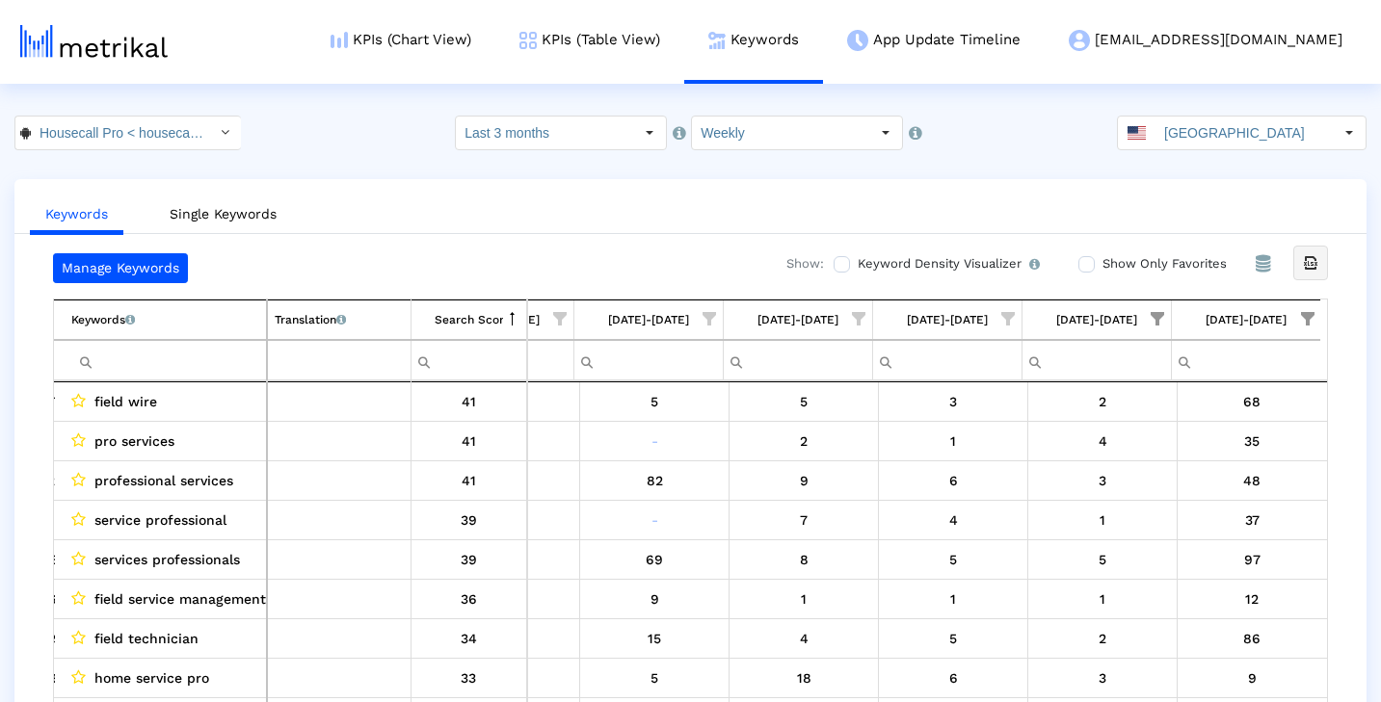
click at [1313, 270] on icon "Export all data" at bounding box center [1310, 262] width 17 height 17
